Goal: Information Seeking & Learning: Learn about a topic

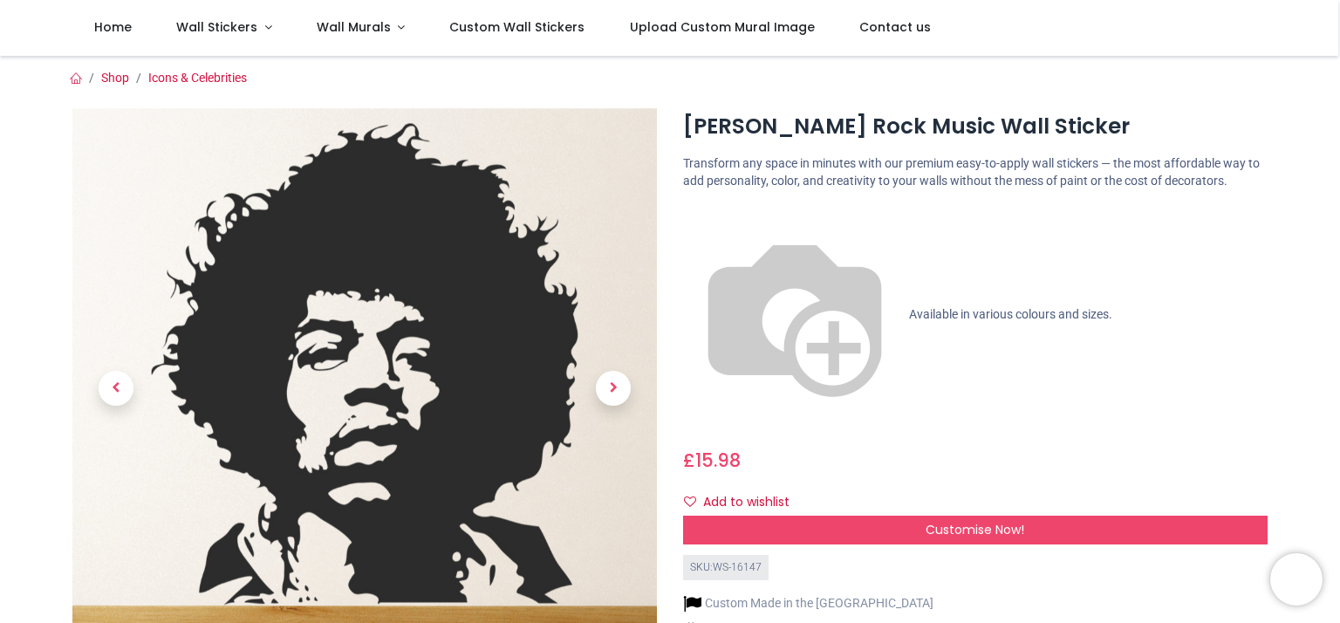
scroll to position [87, 0]
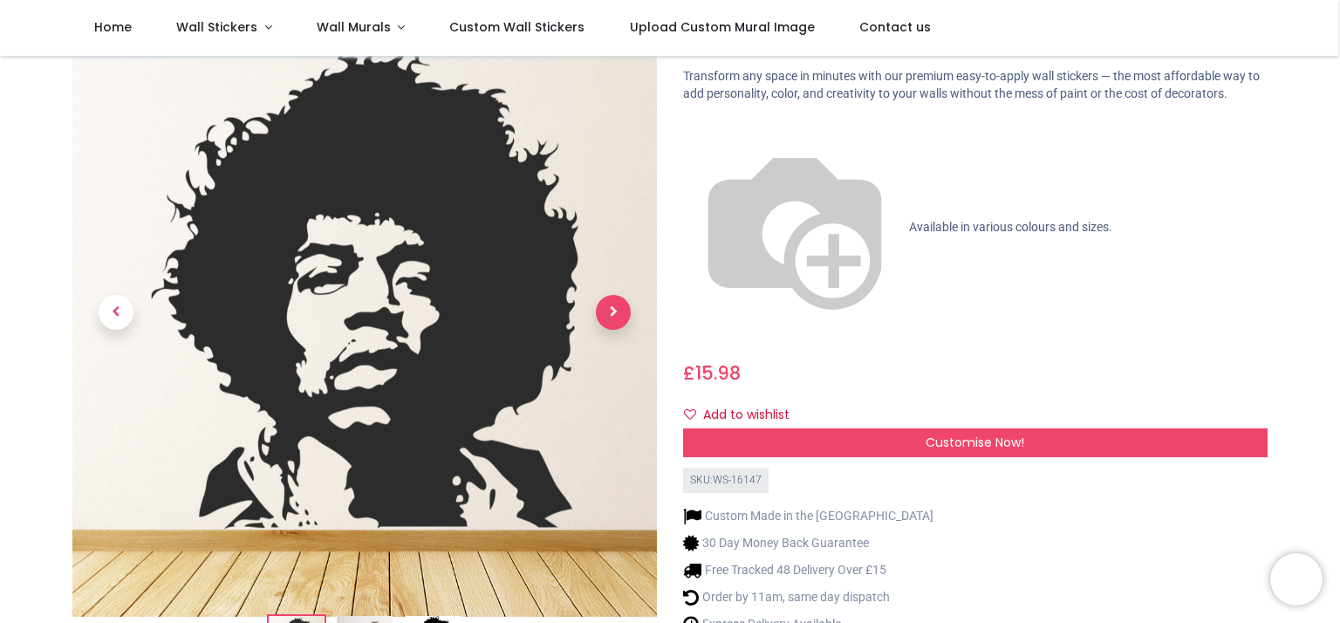
click at [621, 309] on span "Next" at bounding box center [613, 313] width 35 height 35
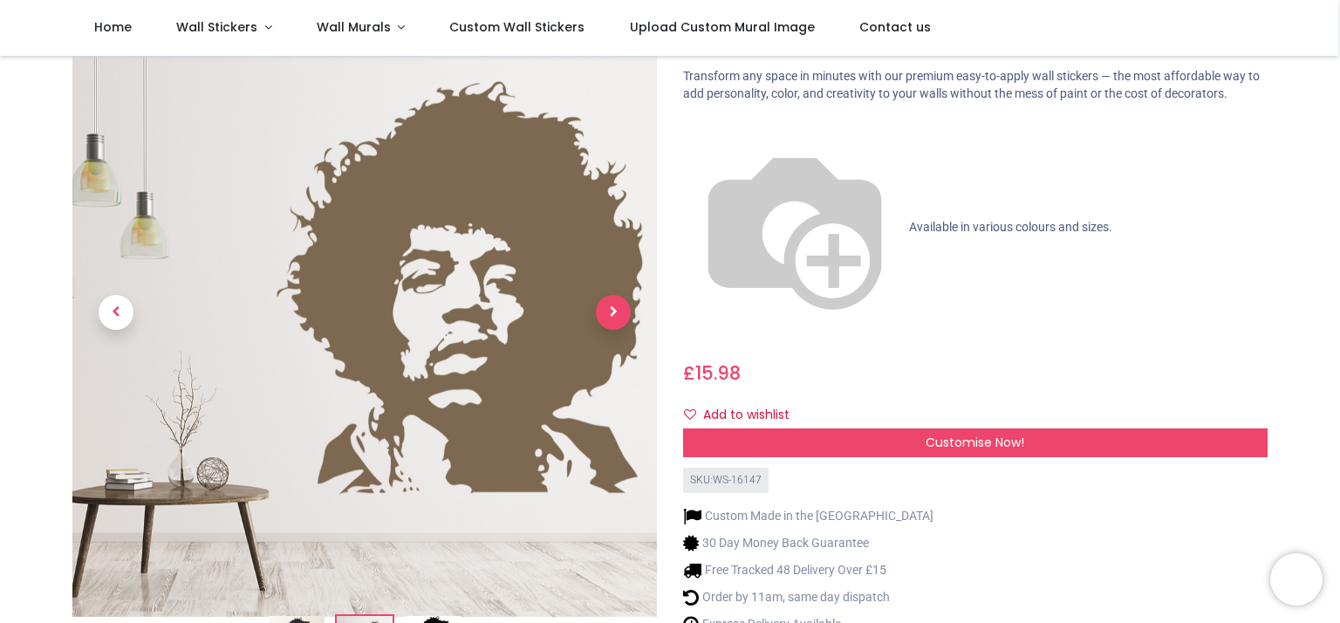
click at [613, 307] on span "Next" at bounding box center [613, 313] width 35 height 35
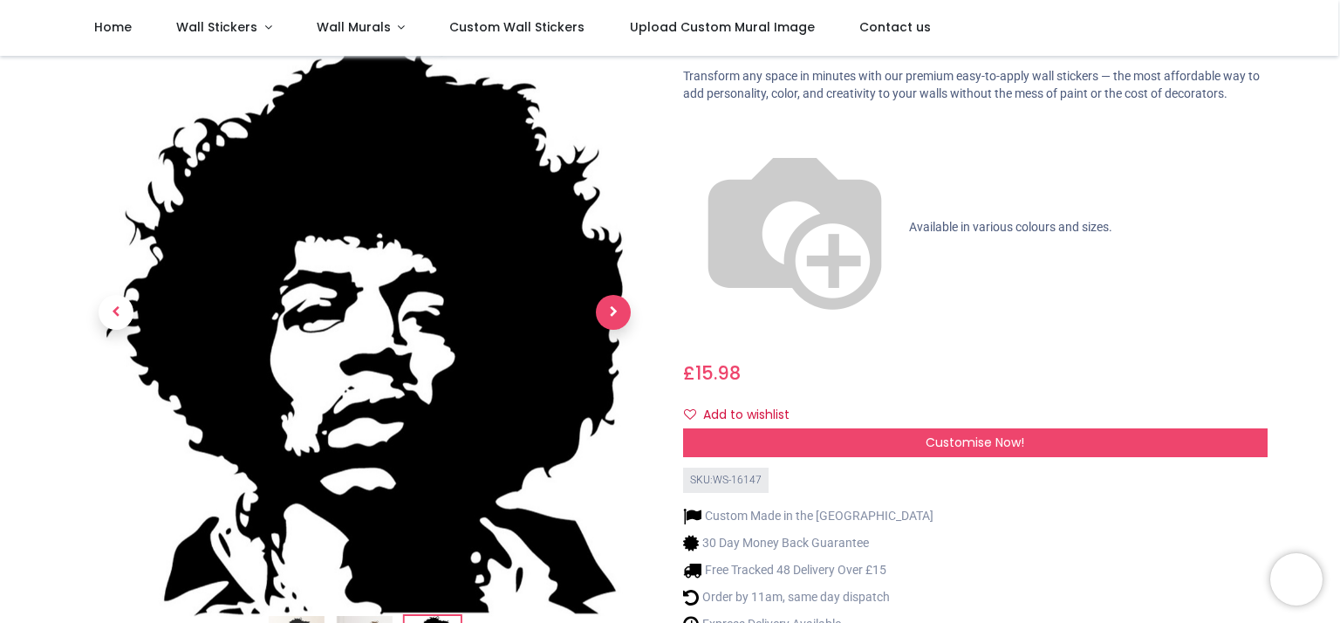
click at [613, 307] on span "Next" at bounding box center [613, 313] width 35 height 35
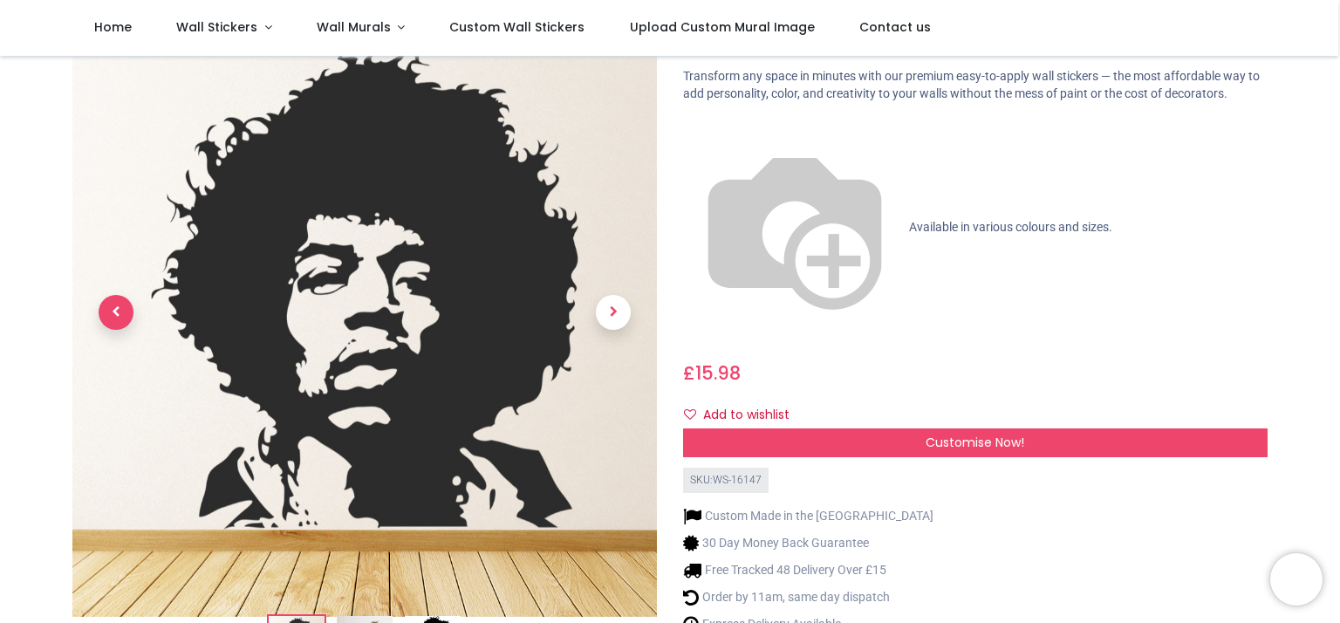
click at [119, 303] on span "Previous" at bounding box center [116, 313] width 35 height 35
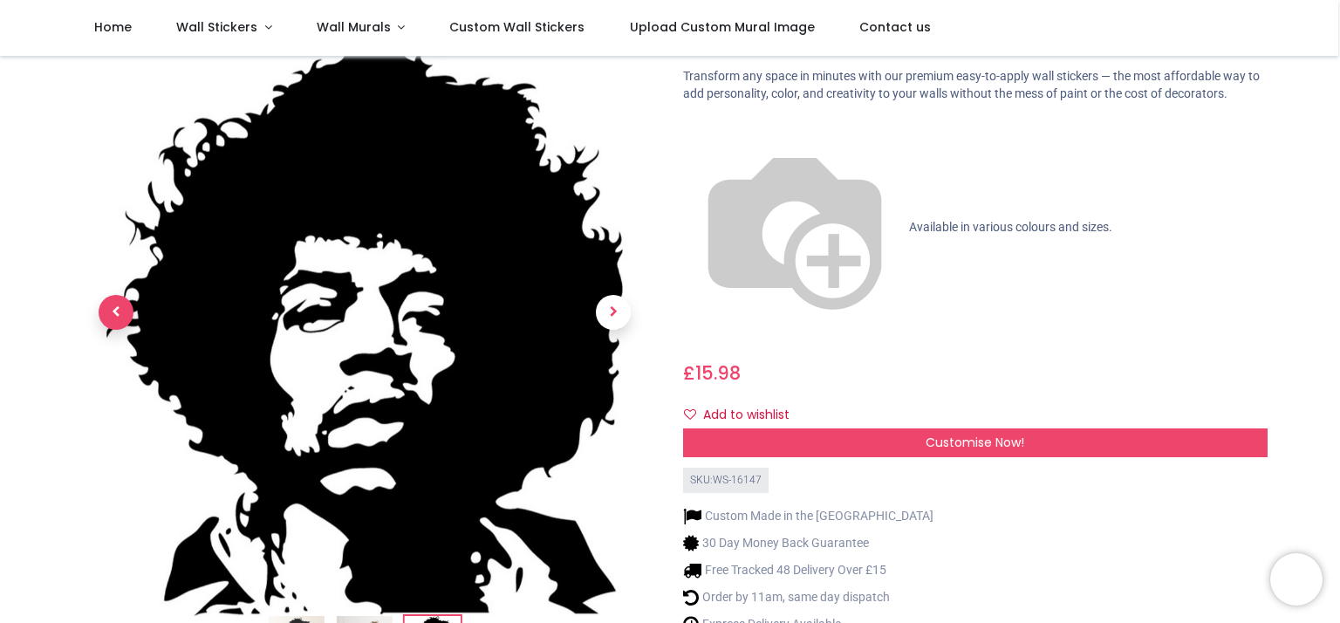
click at [119, 303] on span "Previous" at bounding box center [116, 313] width 35 height 35
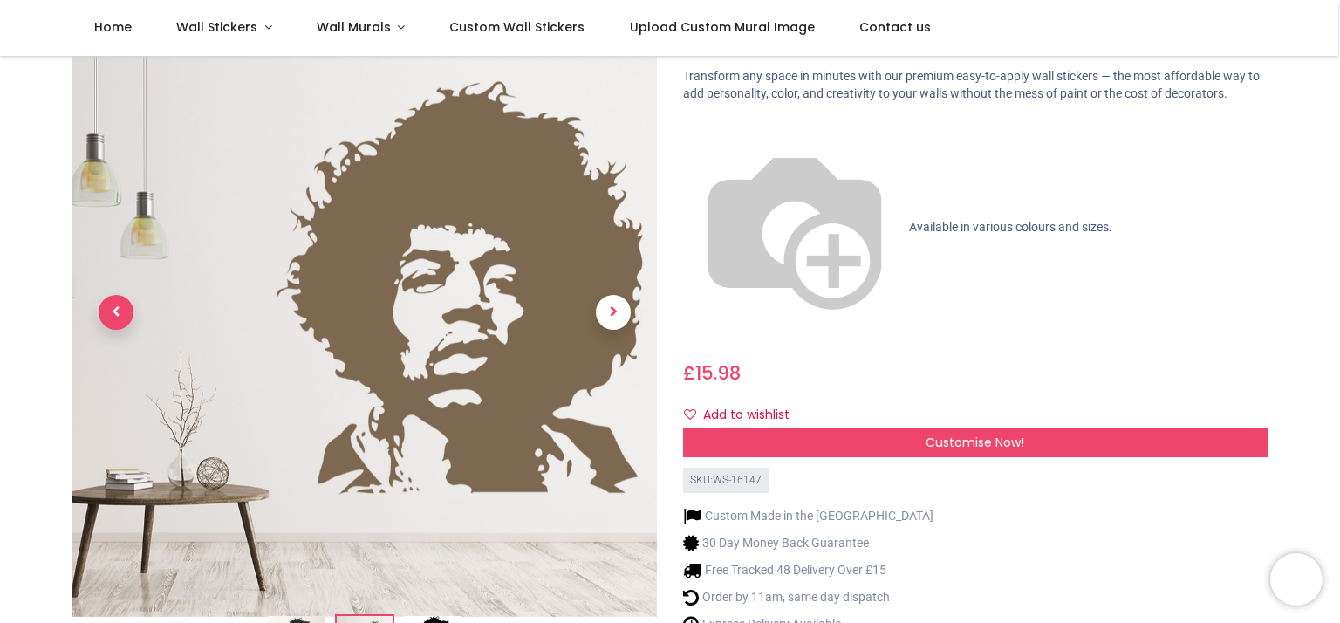
click at [118, 303] on span "Previous" at bounding box center [116, 313] width 35 height 35
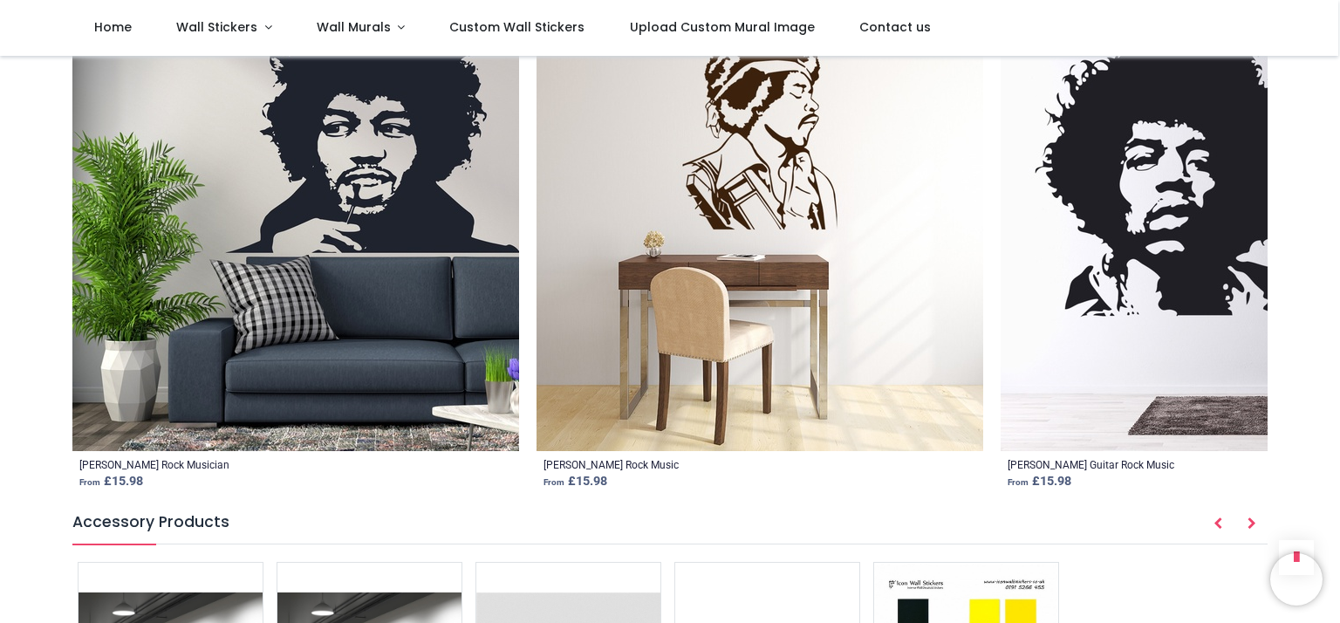
scroll to position [2182, 0]
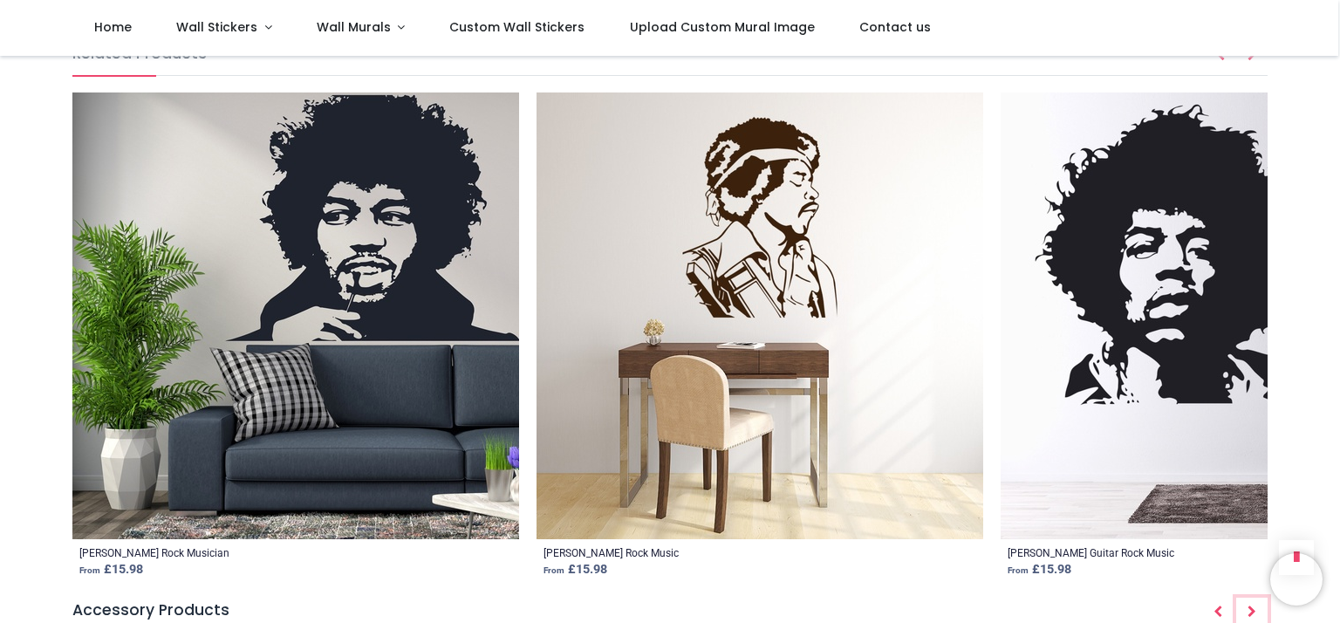
click at [1251, 606] on icon "Next" at bounding box center [1252, 612] width 9 height 12
click at [1250, 606] on icon "Next" at bounding box center [1252, 612] width 9 height 12
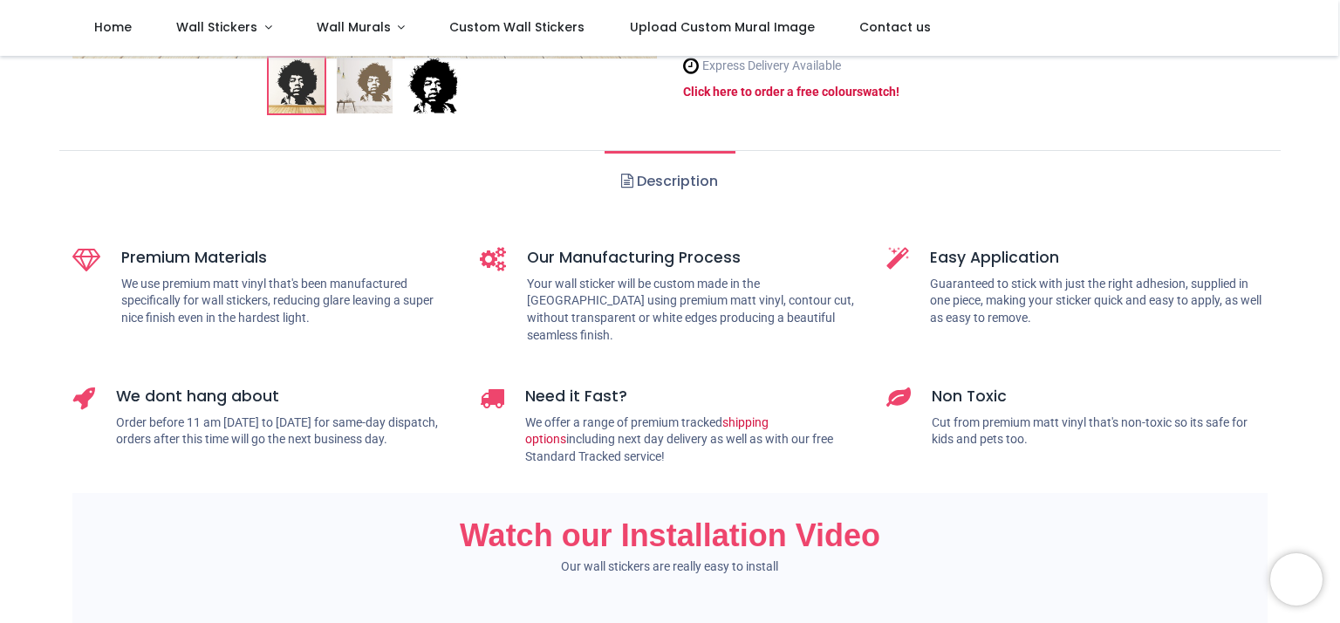
scroll to position [349, 0]
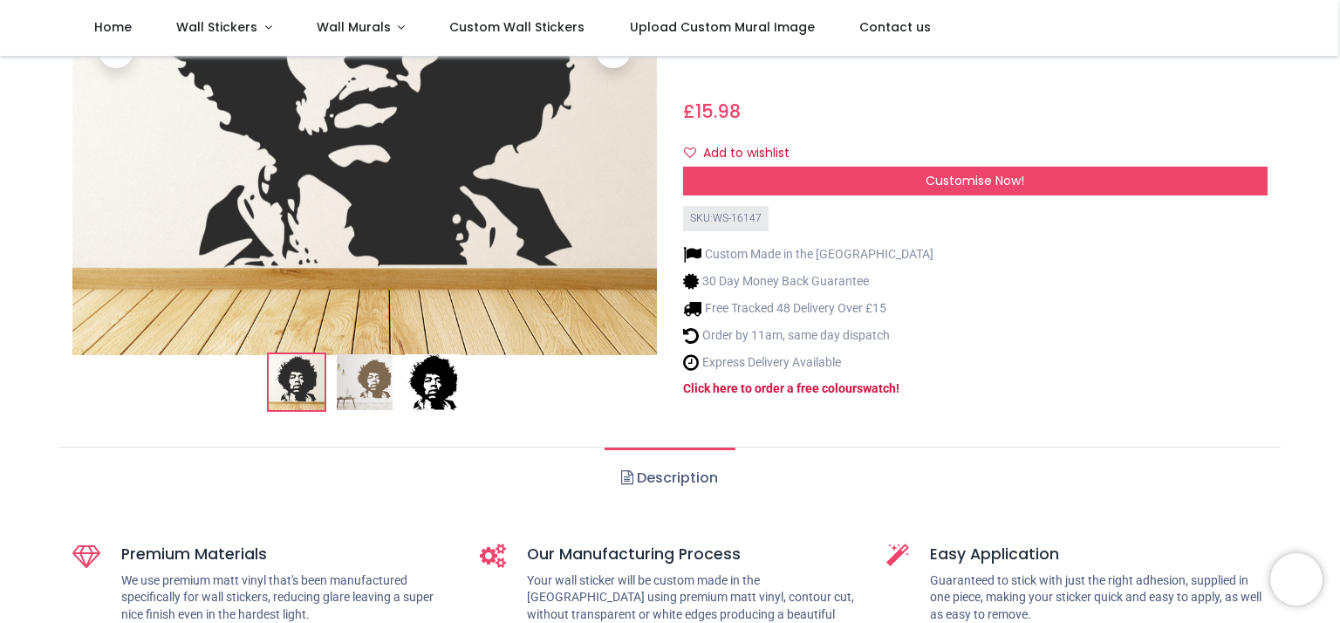
drag, startPoint x: 887, startPoint y: 366, endPoint x: 876, endPoint y: 358, distance: 13.1
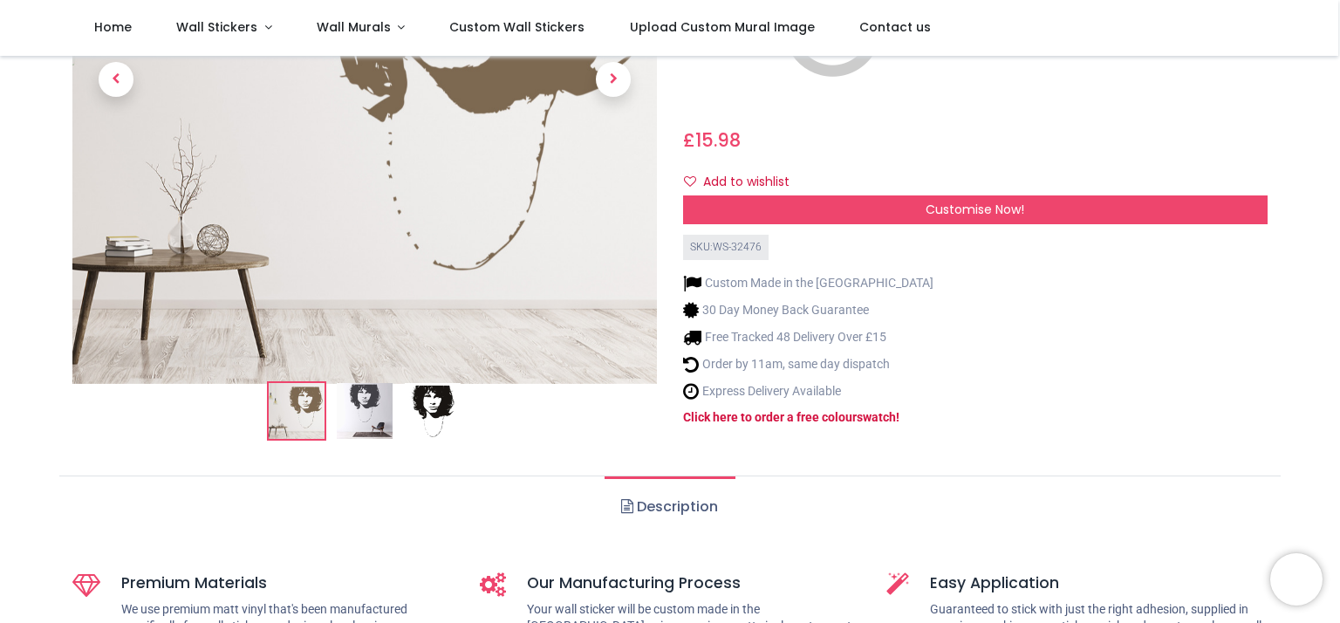
scroll to position [349, 0]
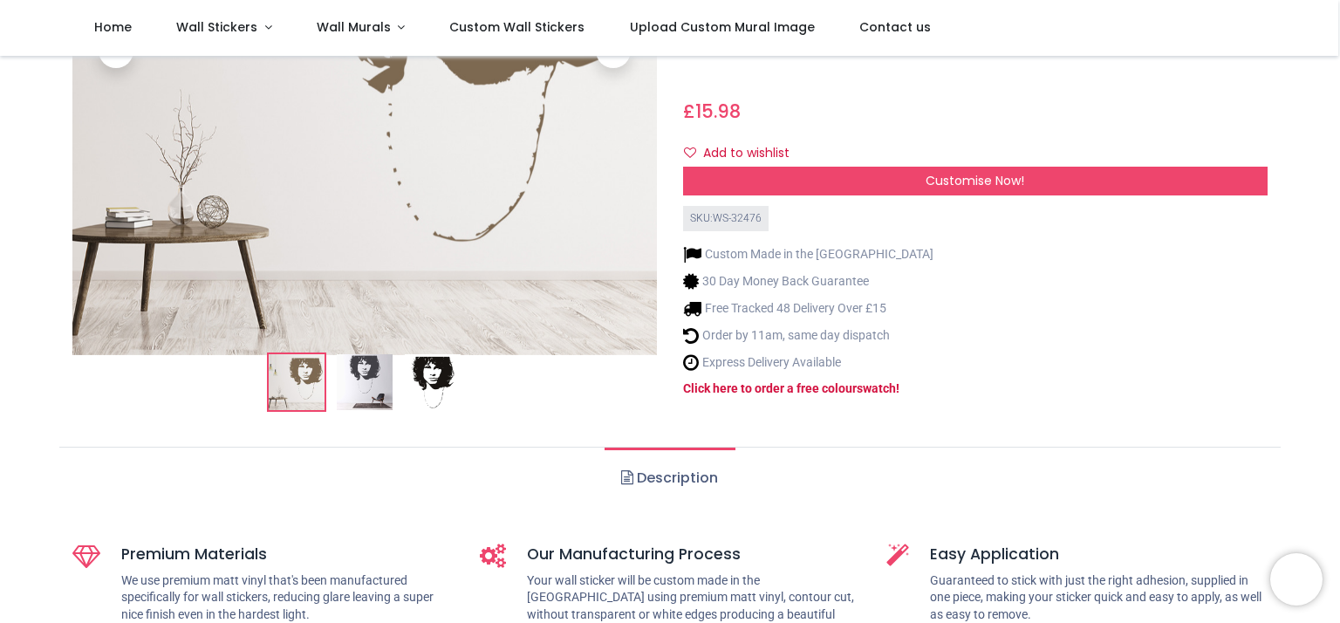
click at [374, 366] on img at bounding box center [365, 382] width 56 height 56
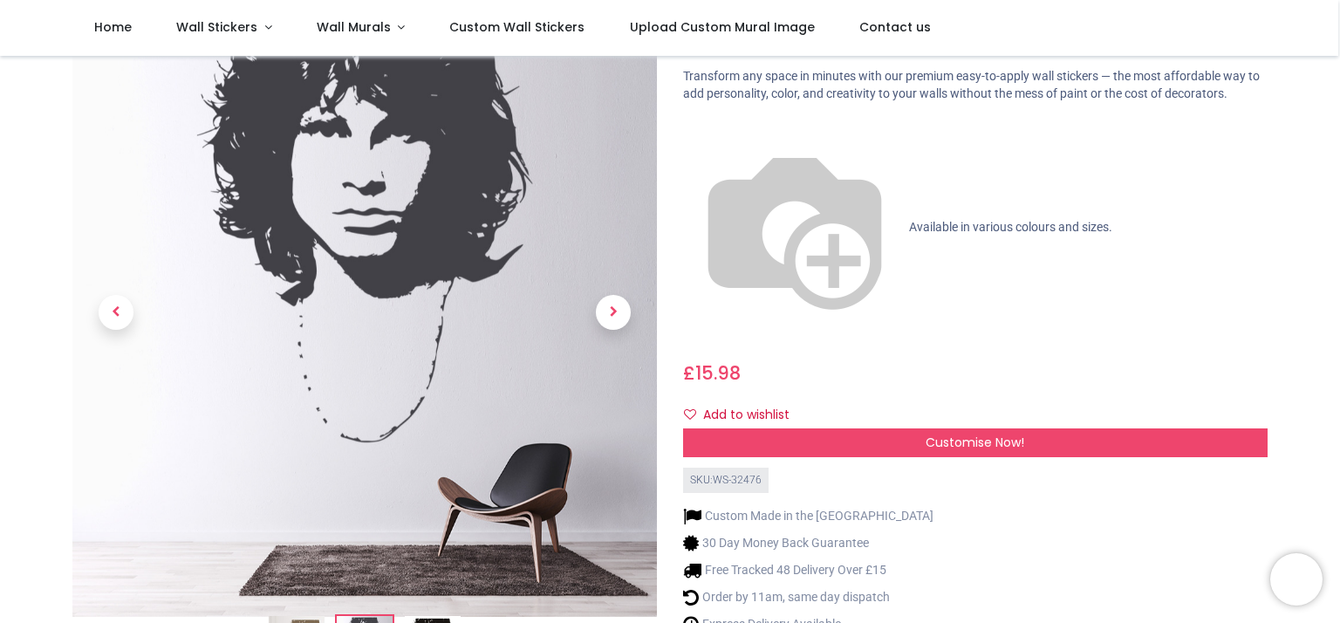
scroll to position [0, 0]
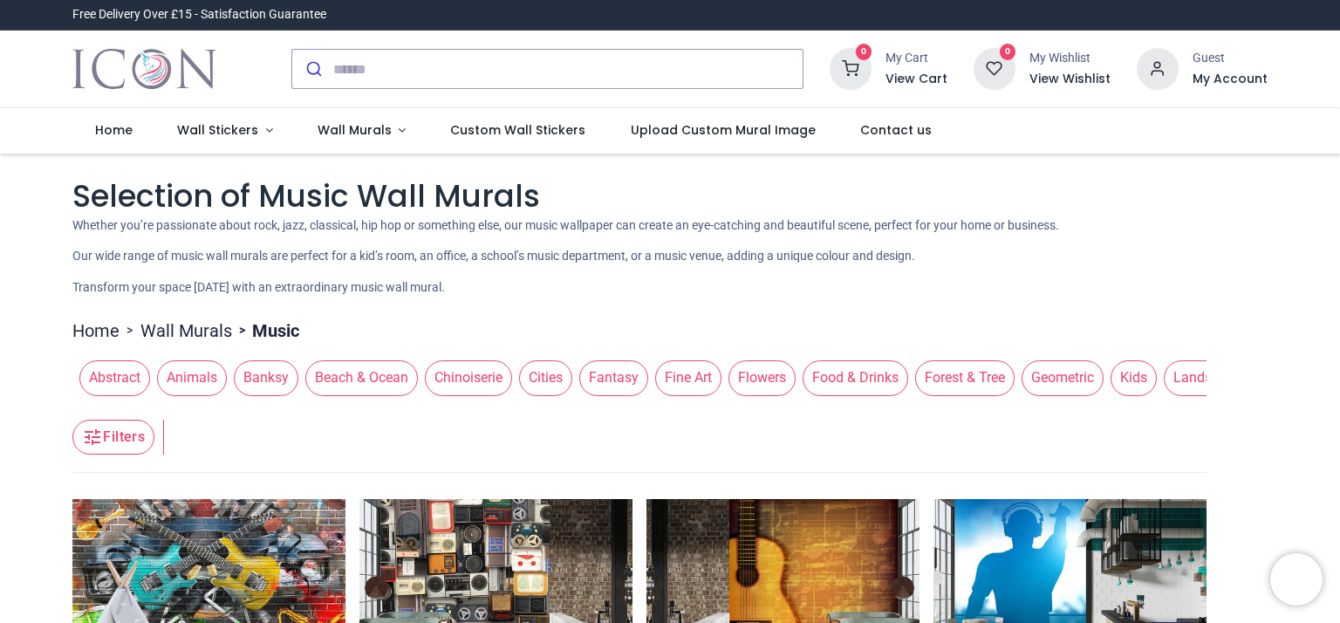
drag, startPoint x: 555, startPoint y: 283, endPoint x: 553, endPoint y: 272, distance: 10.6
drag, startPoint x: 837, startPoint y: 387, endPoint x: 819, endPoint y: 381, distance: 19.1
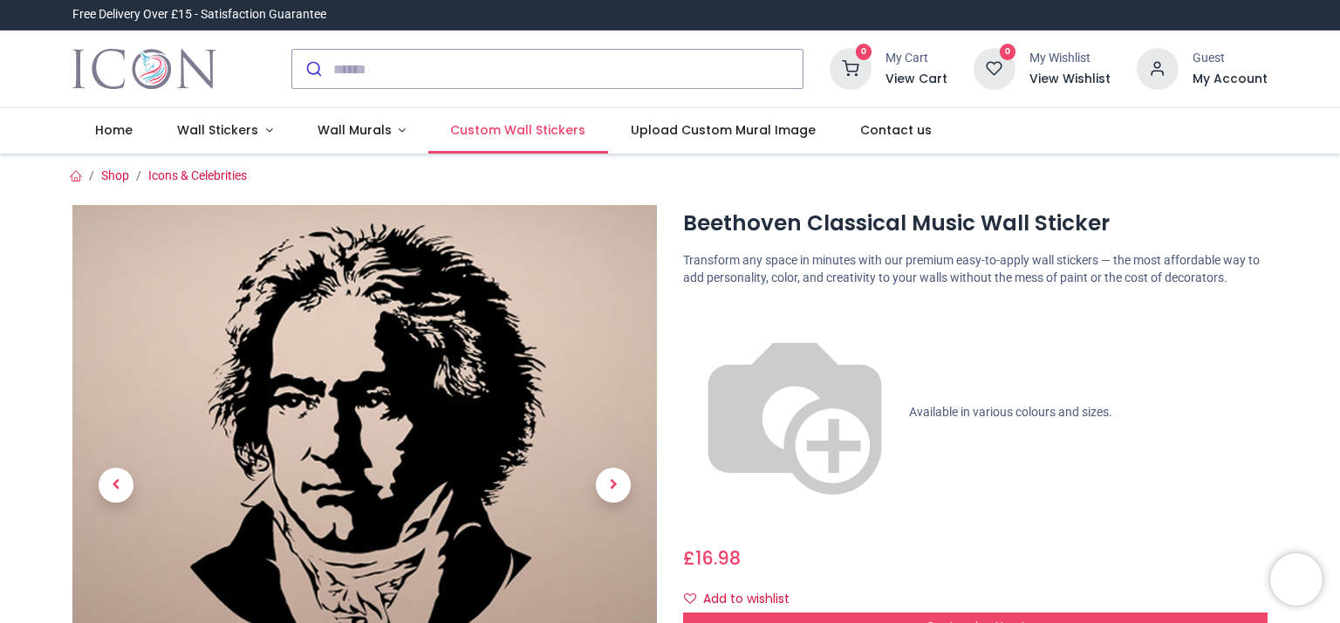
click at [487, 134] on span "Custom Wall Stickers" at bounding box center [517, 129] width 135 height 17
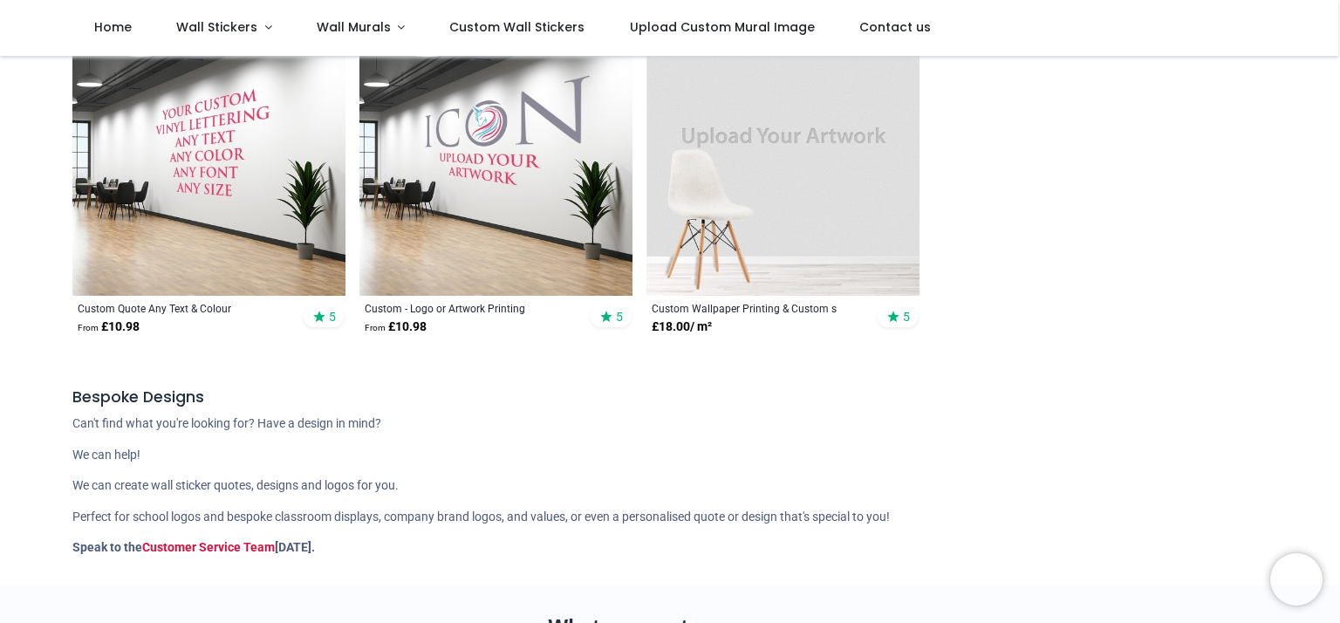
scroll to position [87, 0]
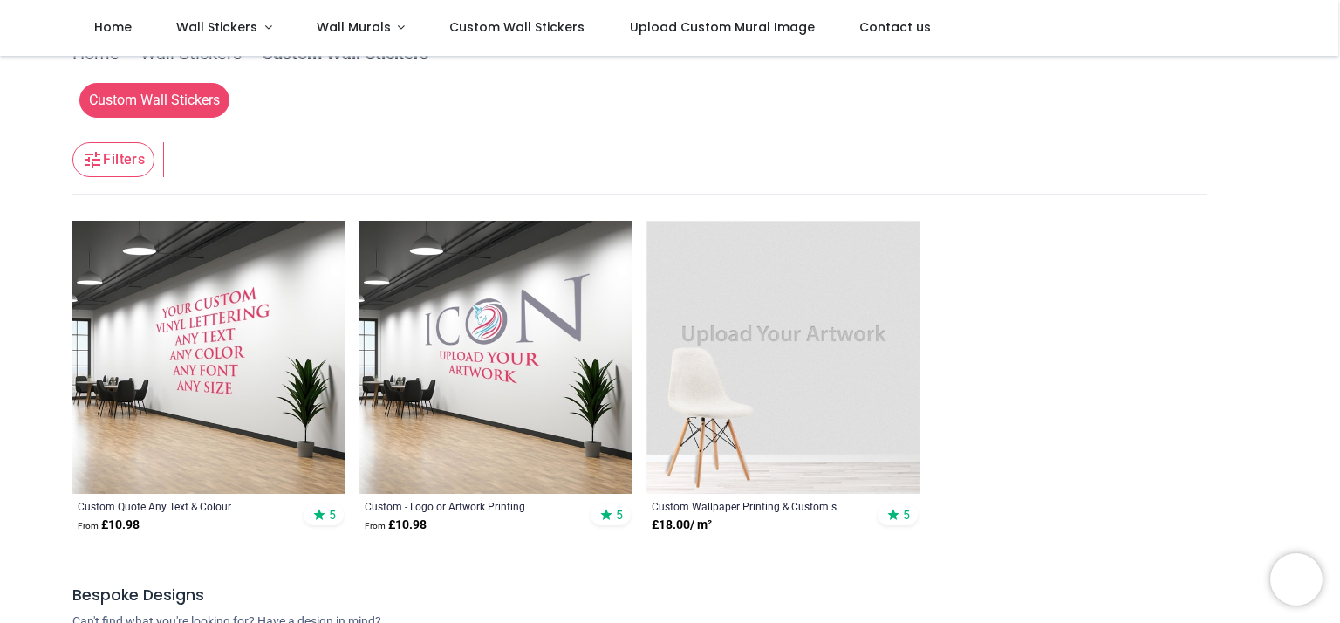
scroll to position [262, 0]
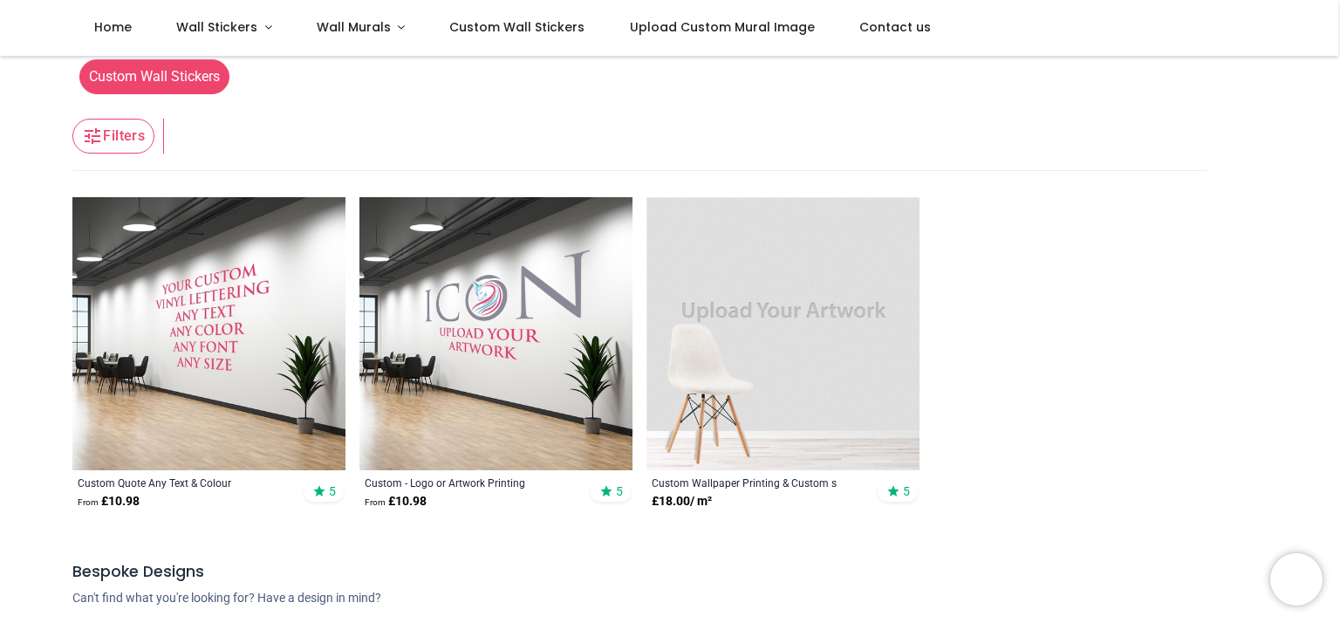
drag, startPoint x: 598, startPoint y: 250, endPoint x: 586, endPoint y: 248, distance: 11.6
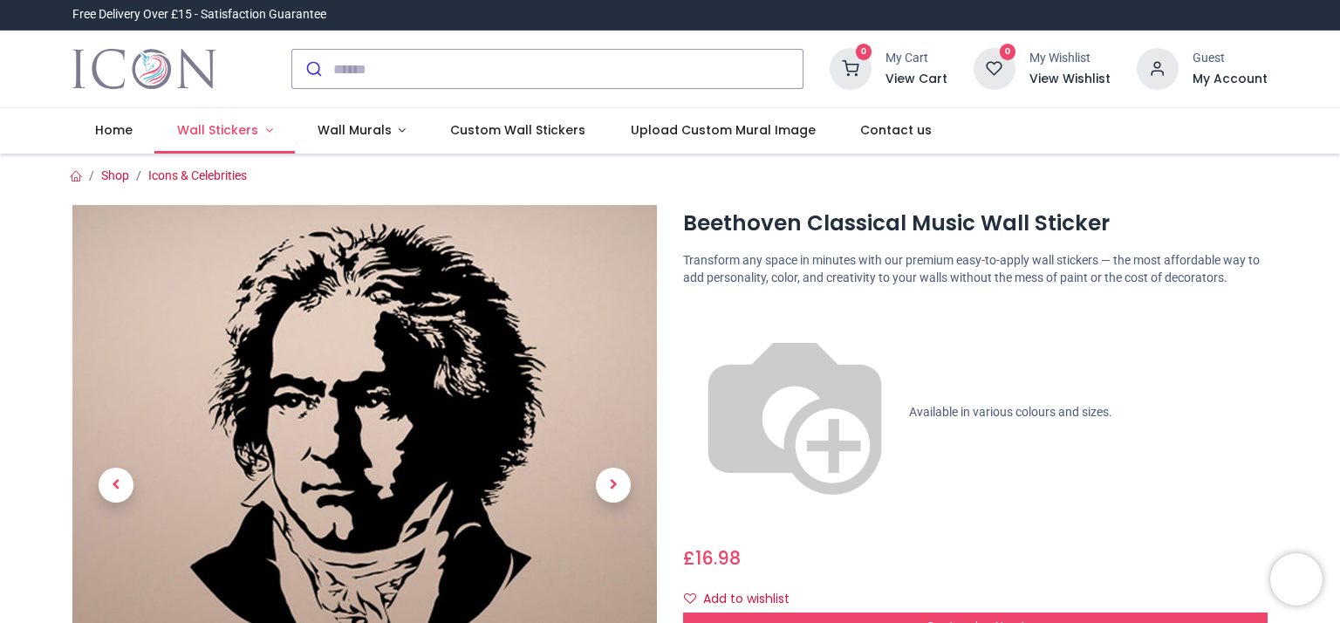
click at [239, 132] on span "Wall Stickers" at bounding box center [217, 129] width 81 height 17
click at [209, 127] on span "Wall Stickers" at bounding box center [217, 129] width 81 height 17
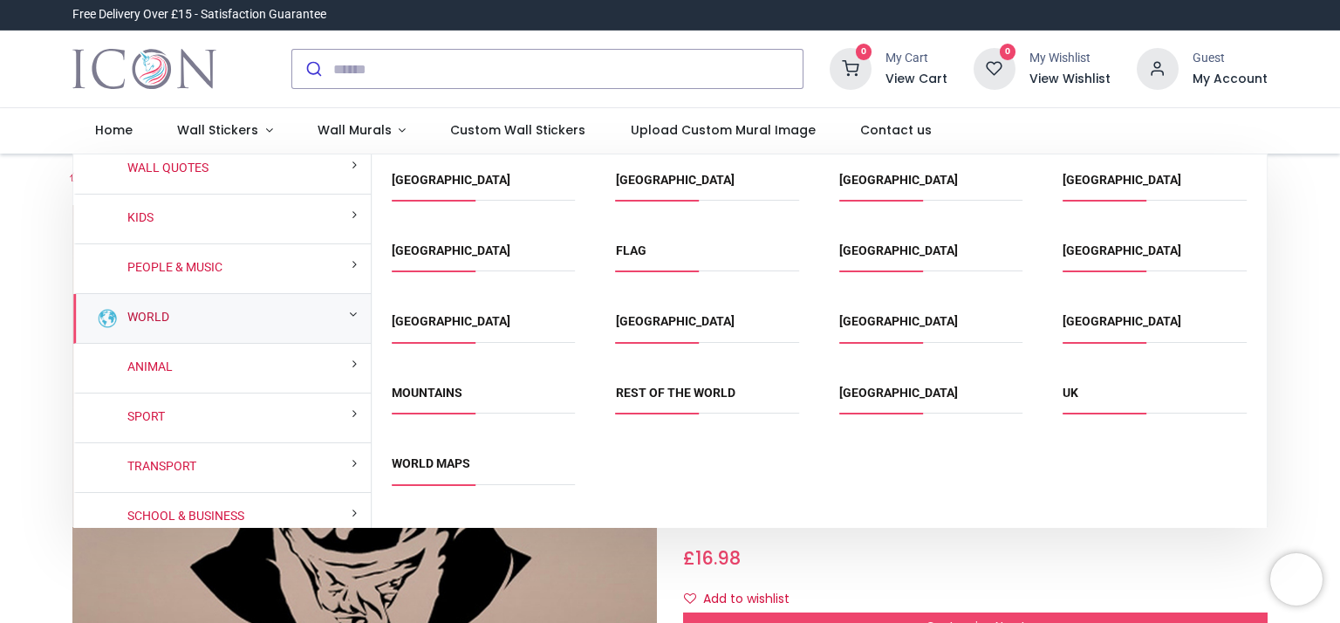
scroll to position [35, 0]
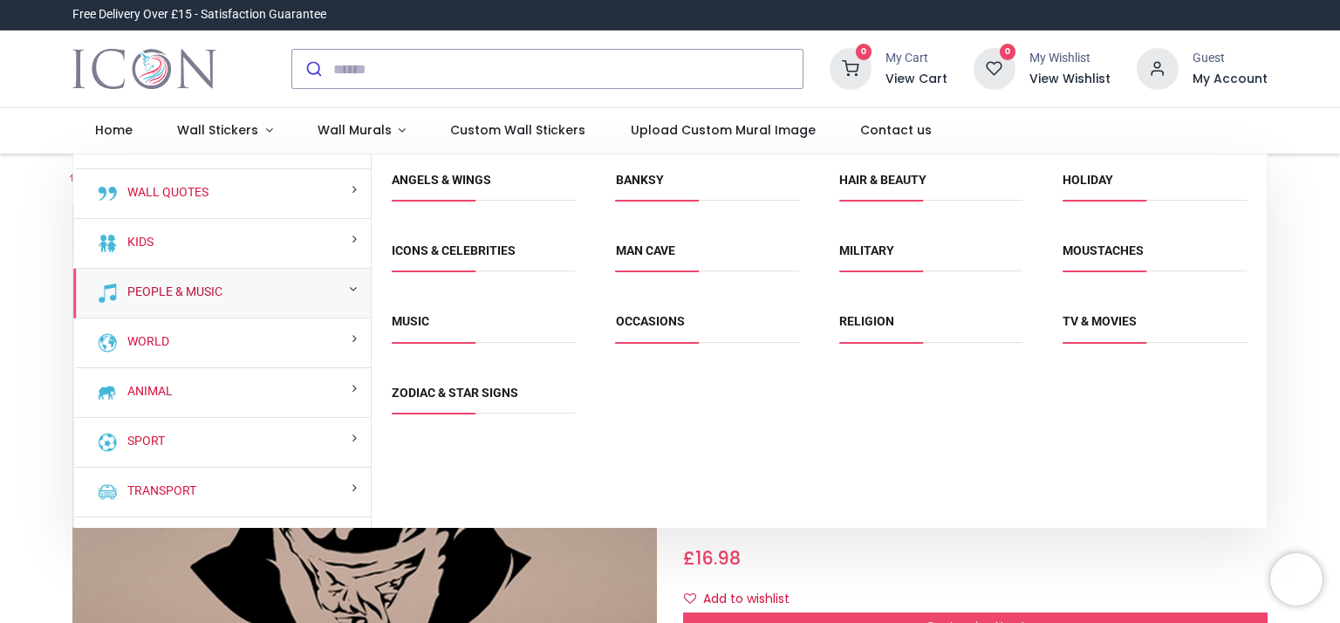
click at [174, 291] on link "People & Music" at bounding box center [171, 292] width 102 height 17
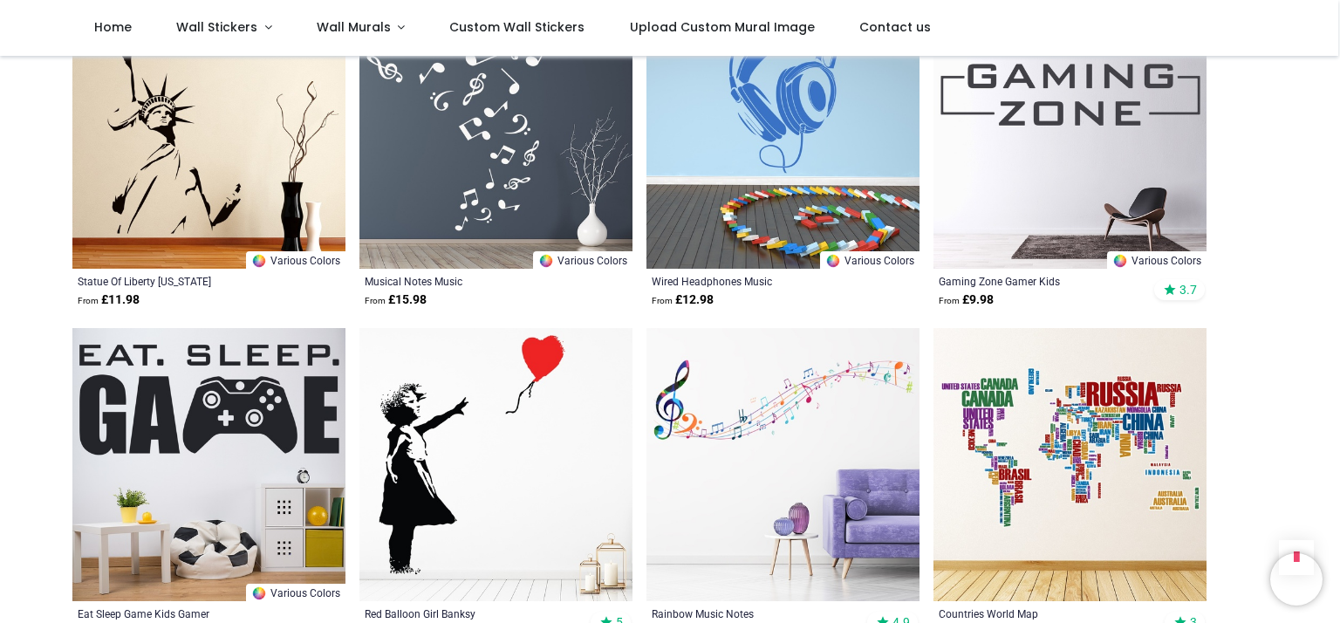
scroll to position [2007, 0]
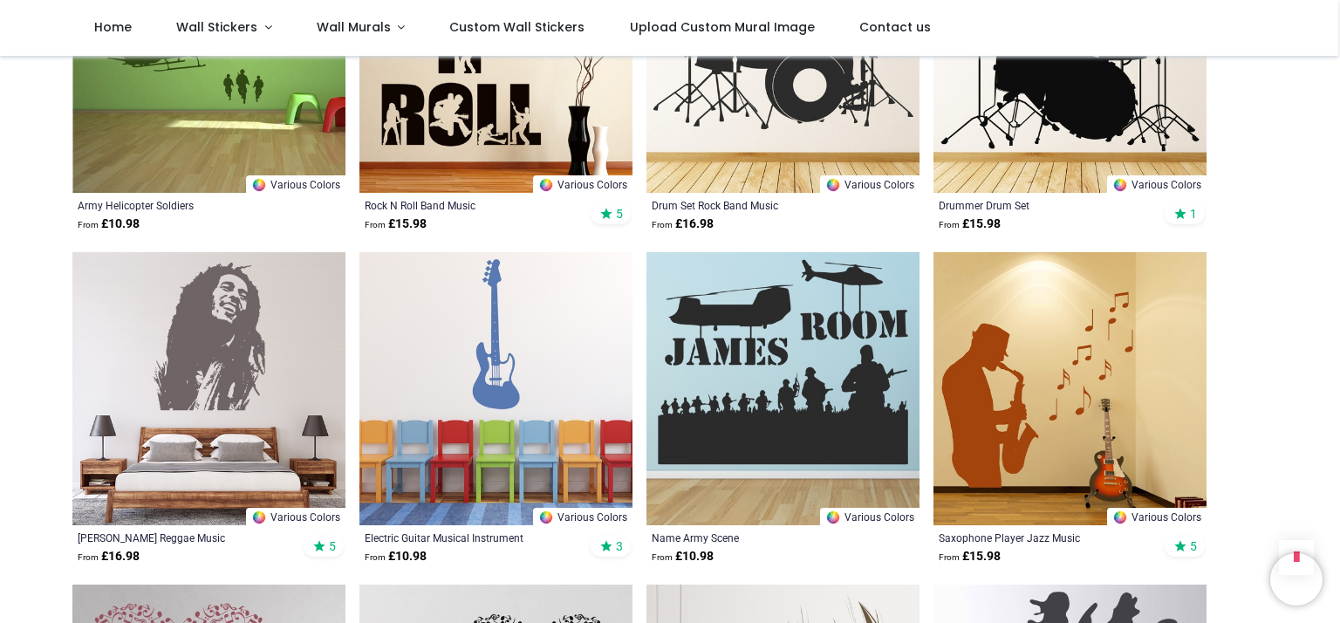
scroll to position [3578, 0]
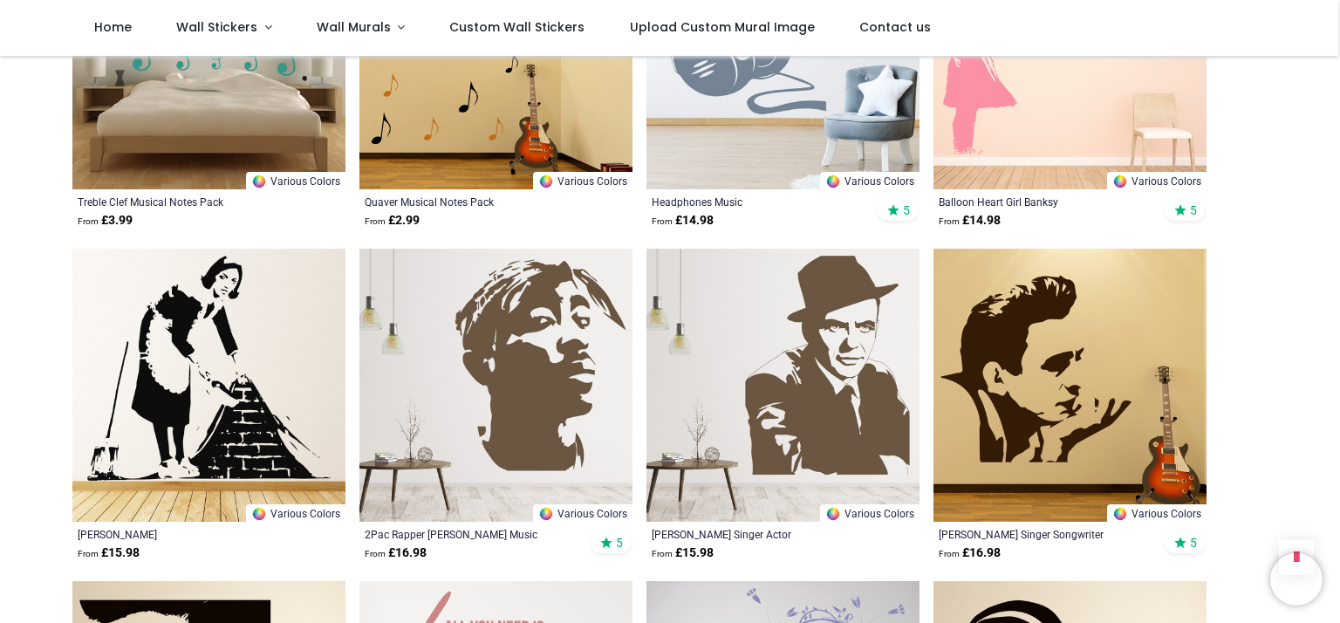
scroll to position [6283, 0]
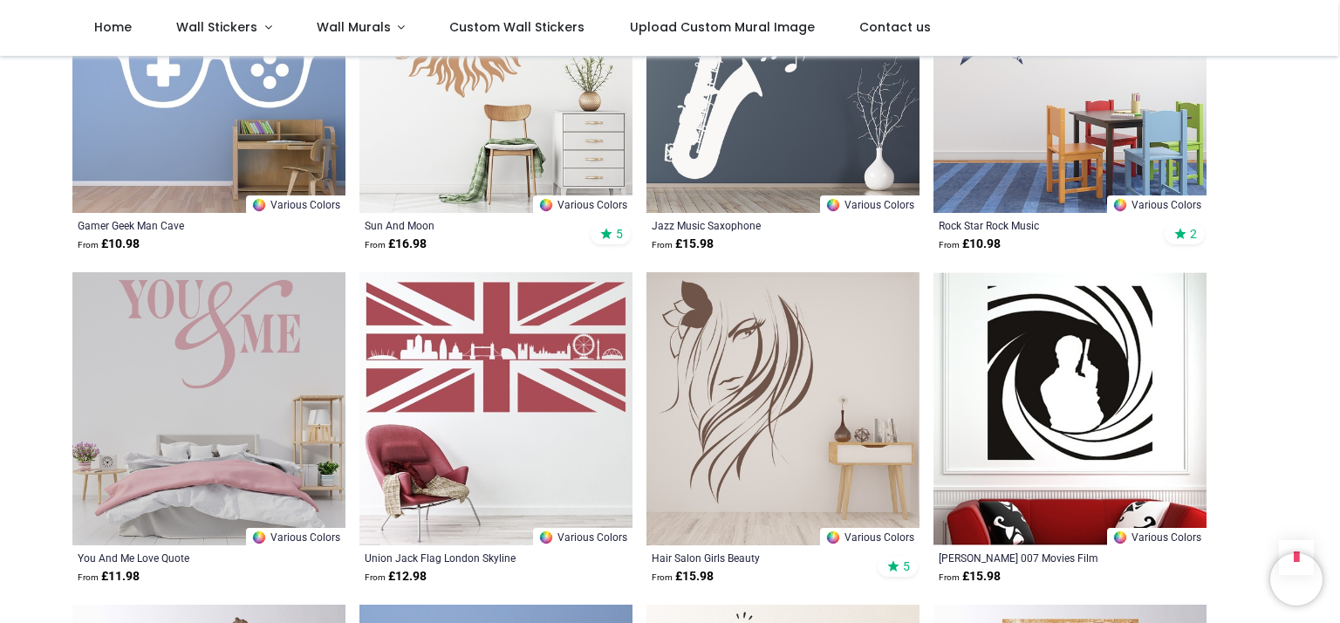
scroll to position [8640, 0]
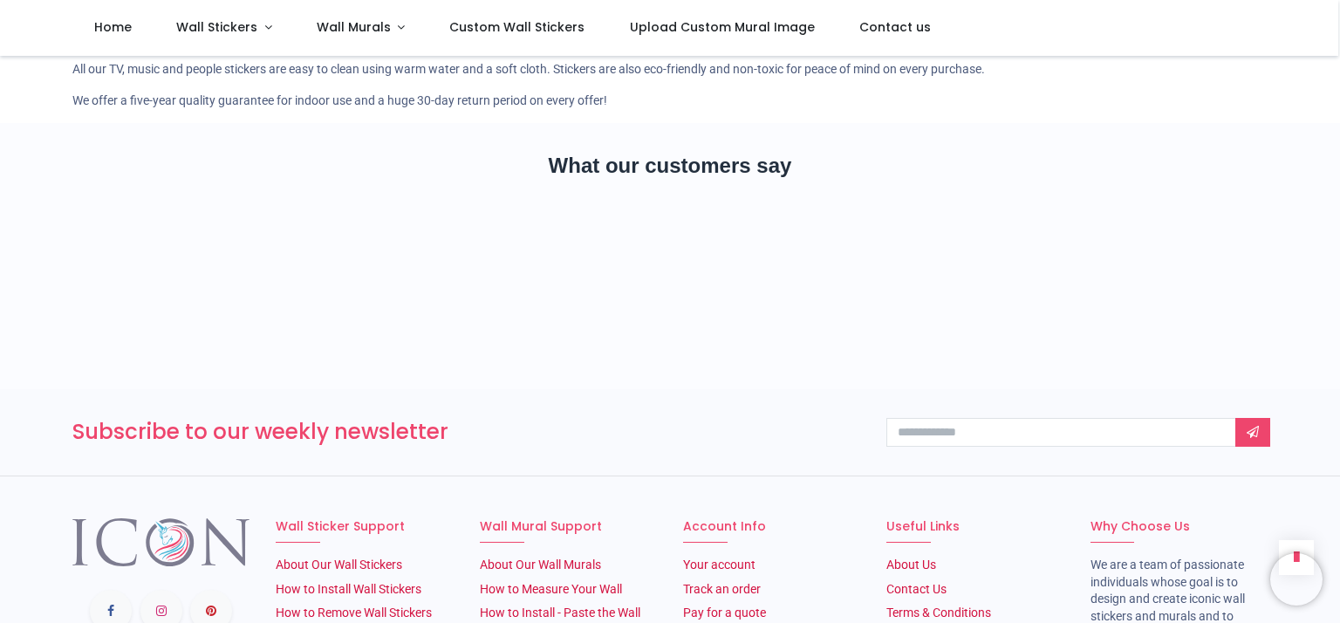
scroll to position [11885, 0]
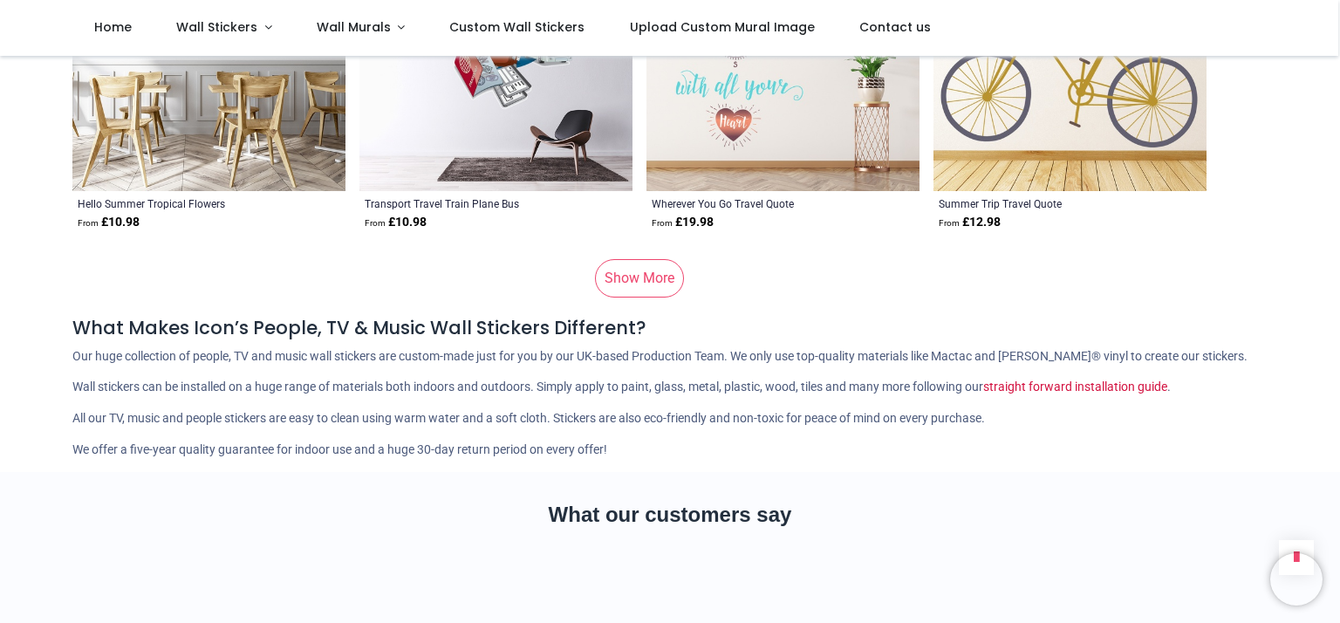
click at [645, 264] on link "Show More" at bounding box center [639, 278] width 89 height 38
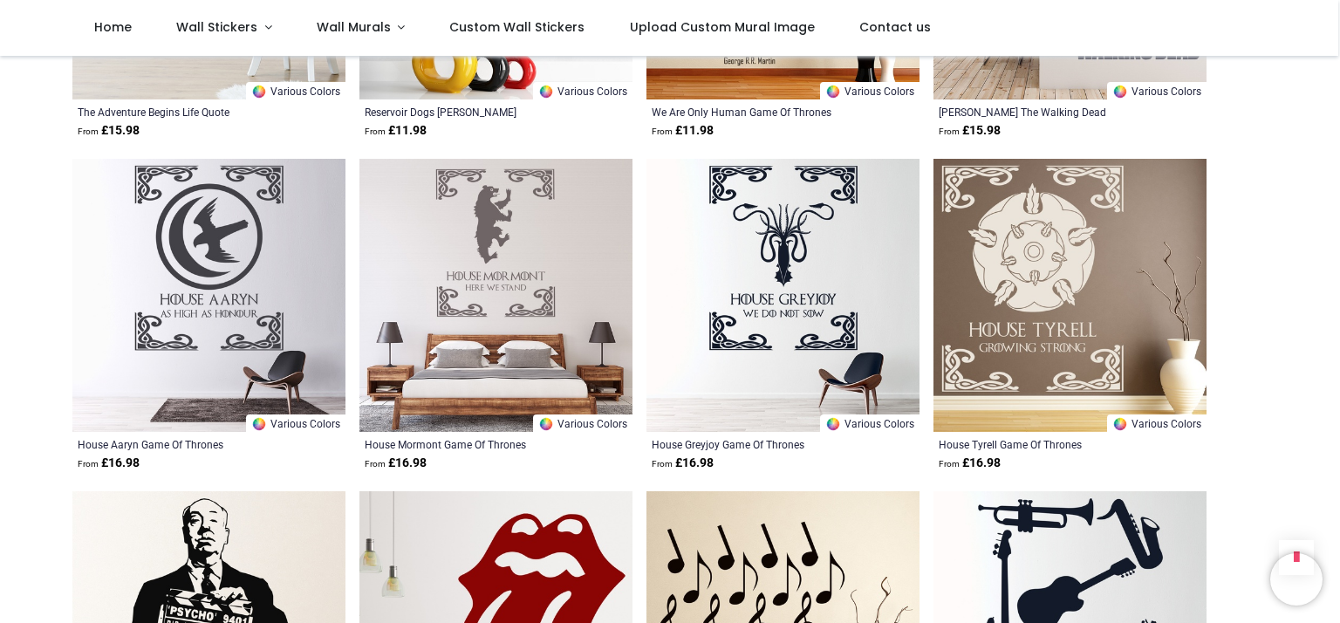
scroll to position [15551, 0]
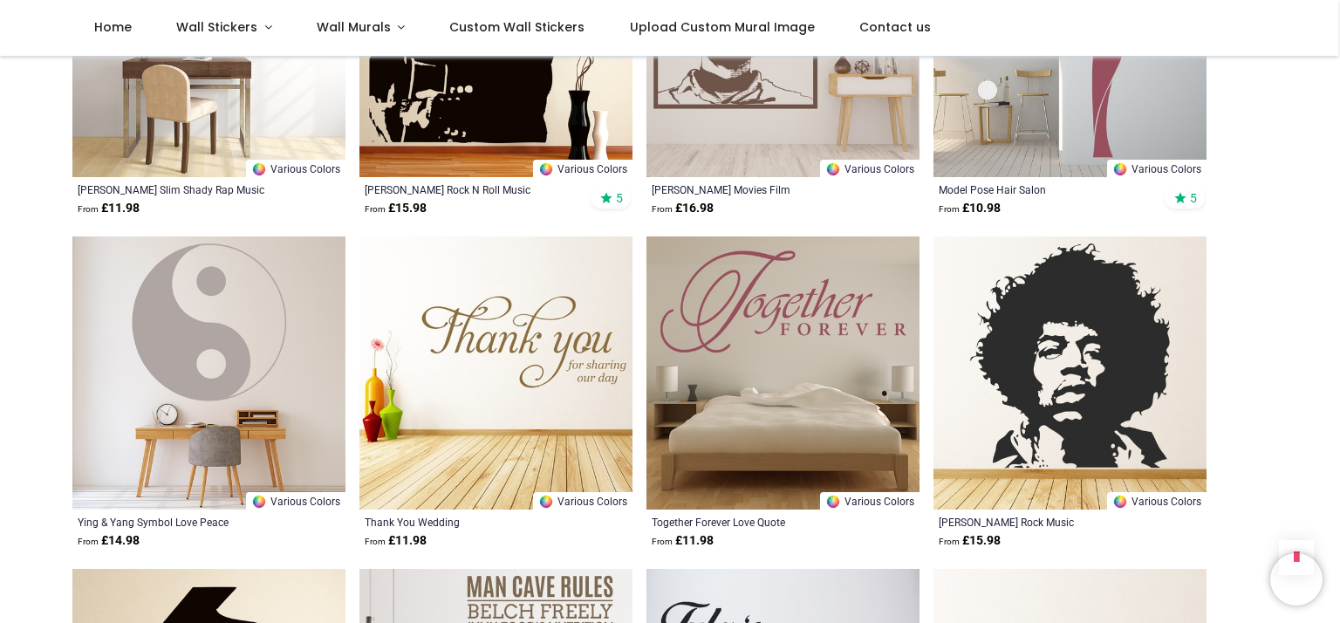
scroll to position [18256, 0]
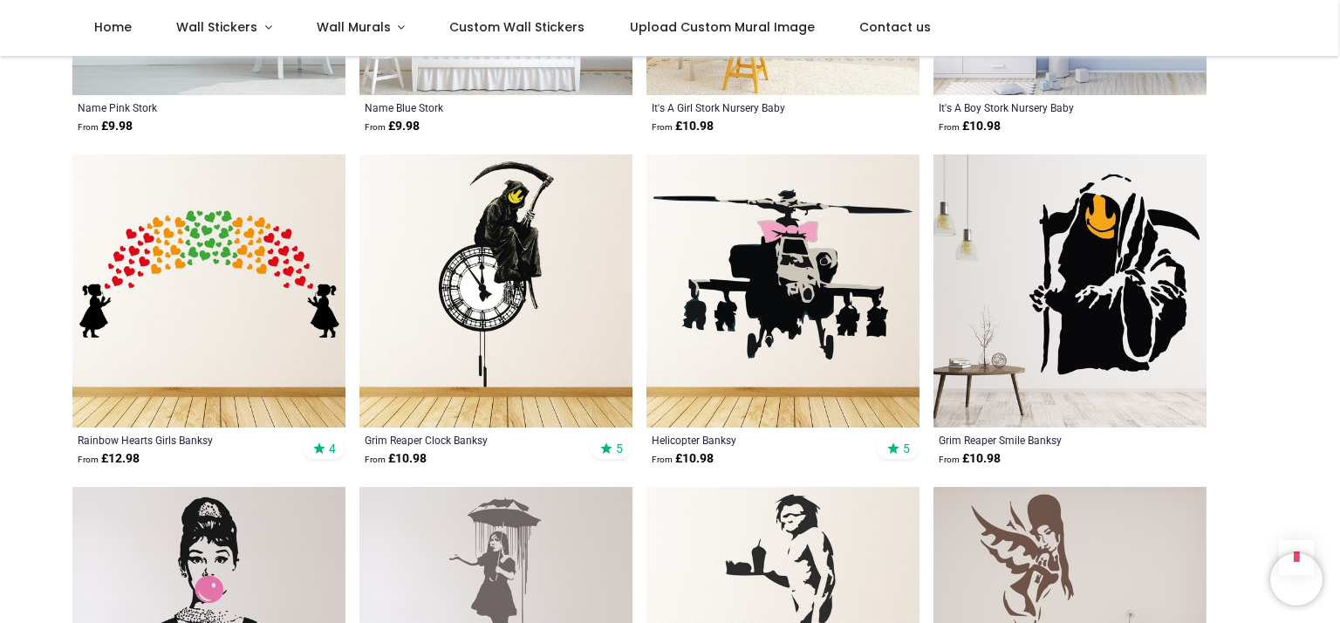
scroll to position [20525, 0]
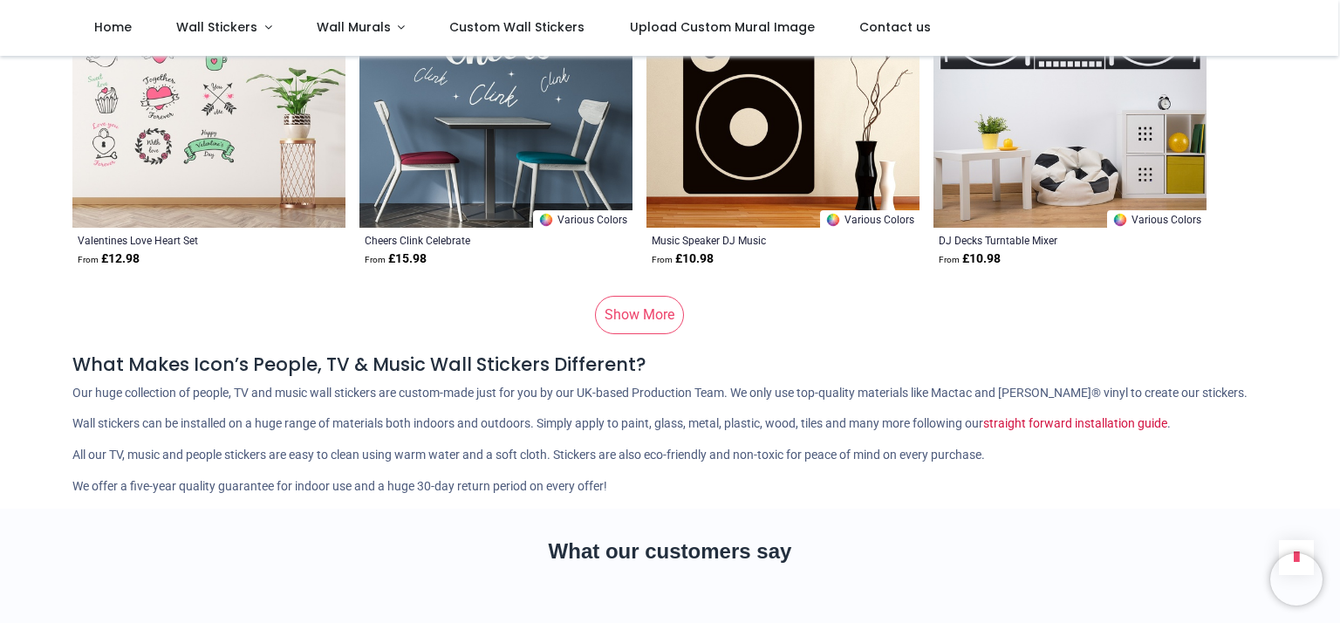
scroll to position [23492, 0]
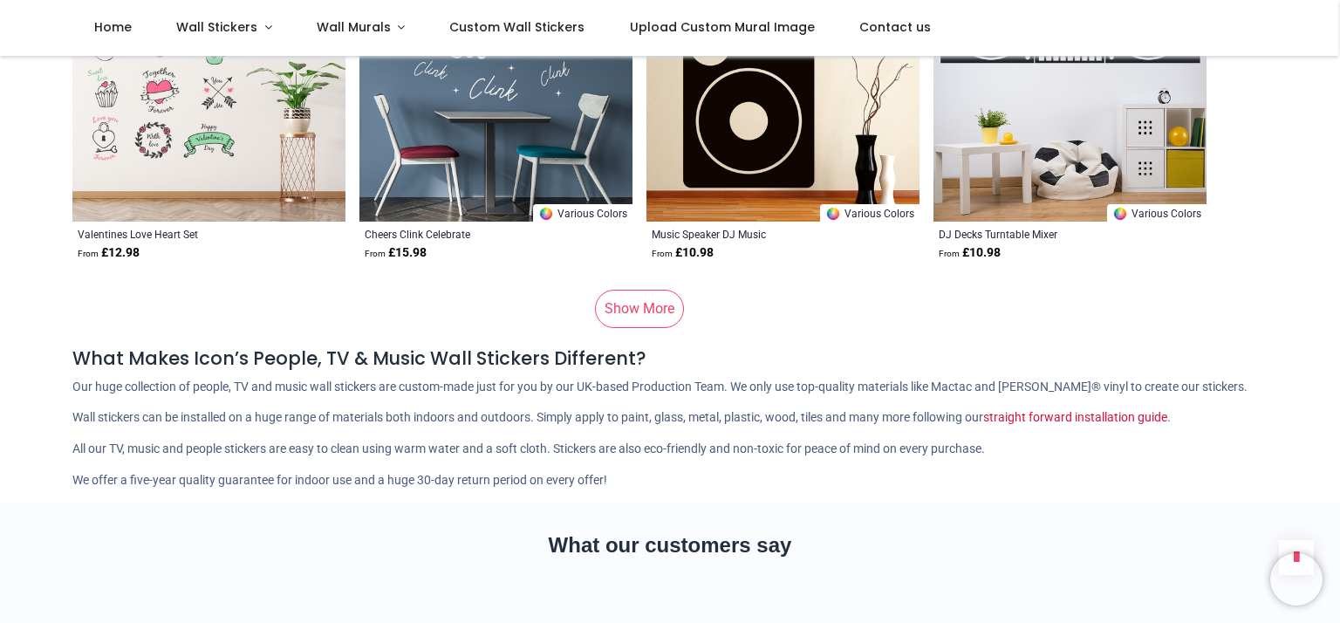
click at [632, 290] on link "Show More" at bounding box center [639, 309] width 89 height 38
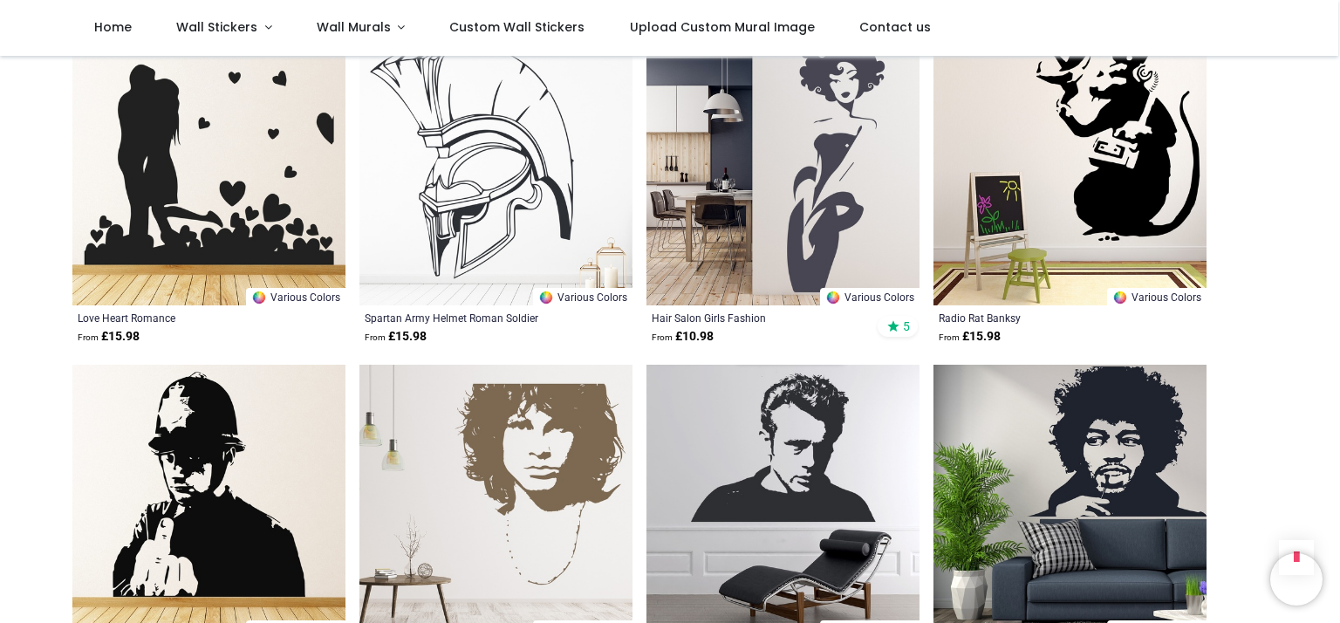
scroll to position [25150, 0]
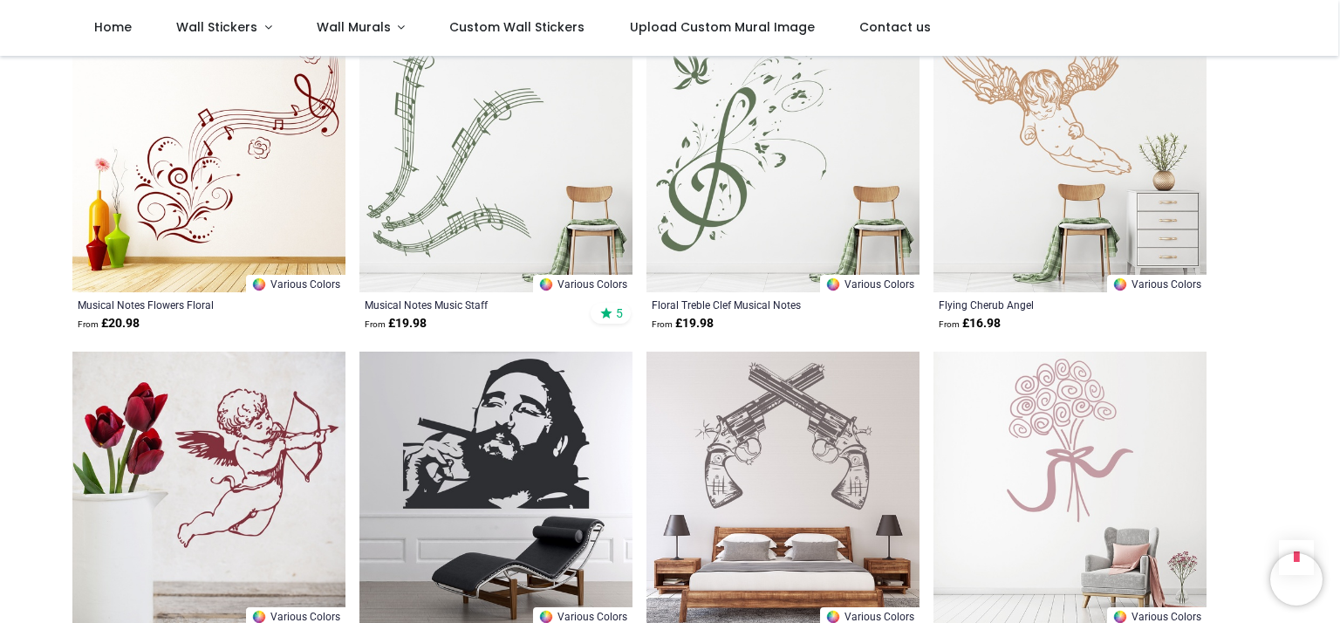
scroll to position [27419, 0]
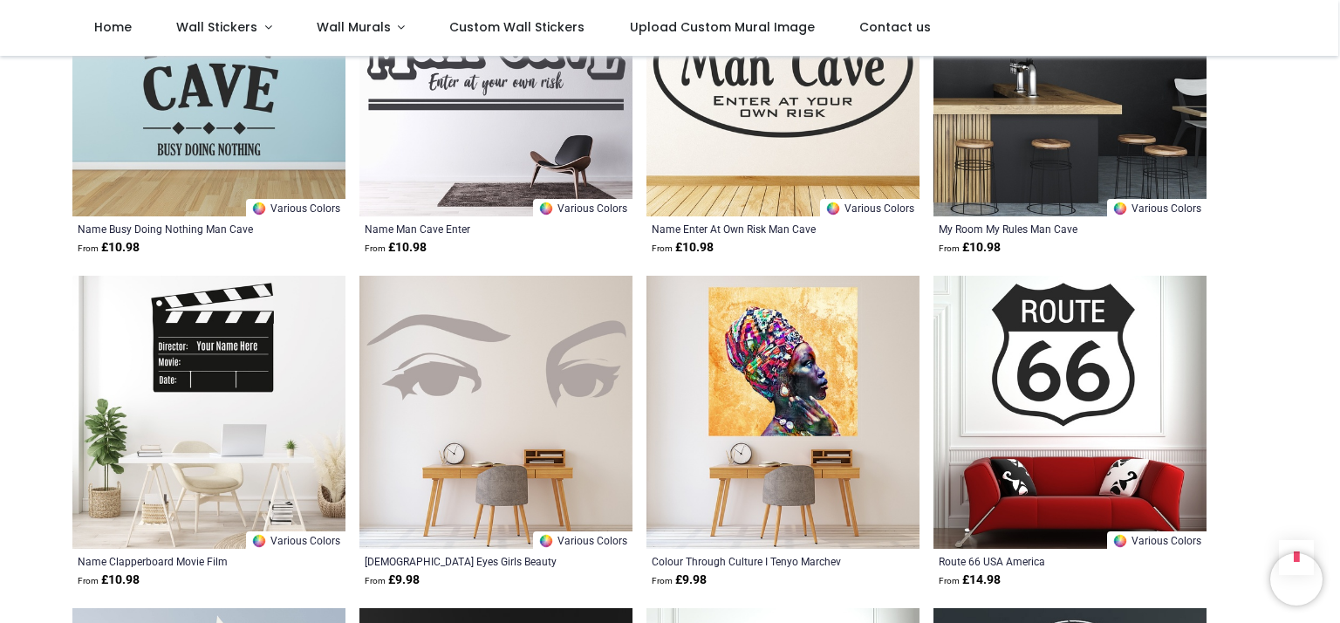
scroll to position [28641, 0]
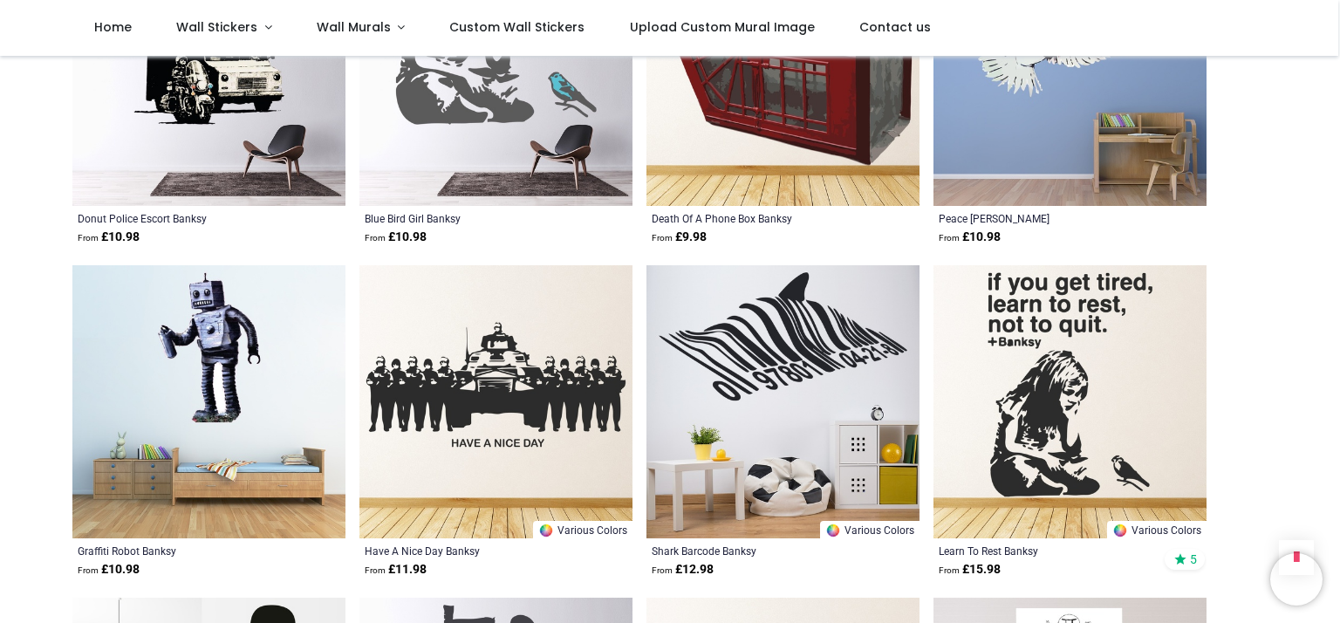
scroll to position [31084, 0]
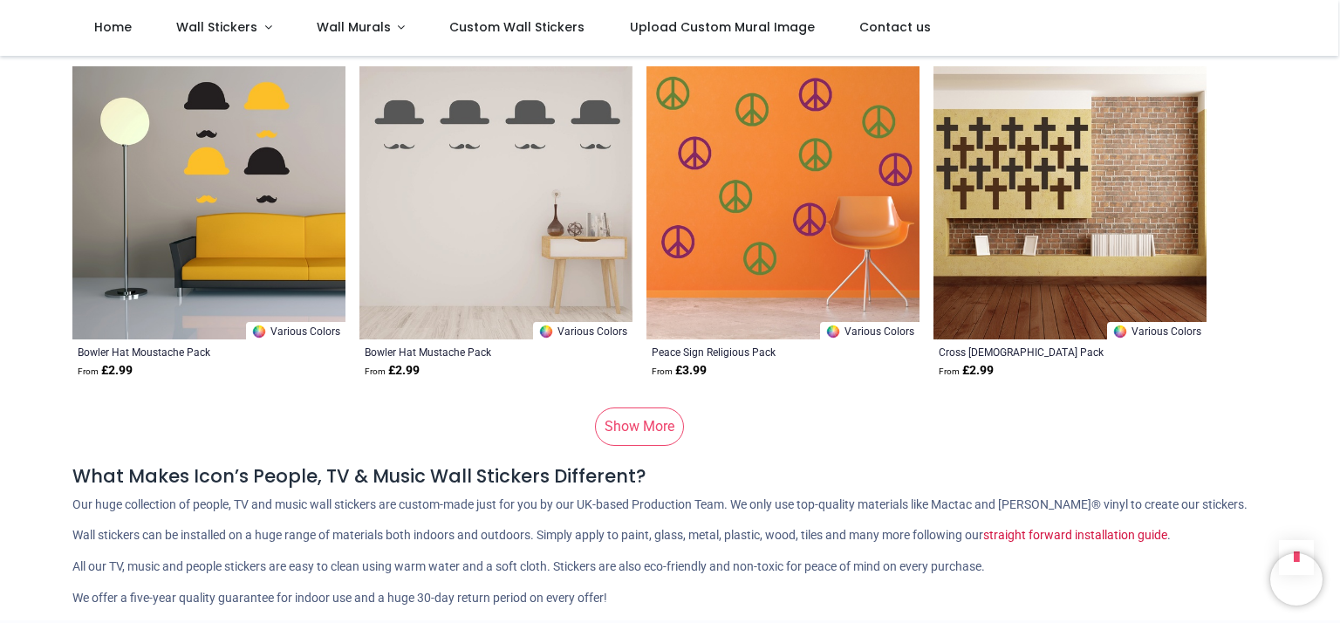
scroll to position [34924, 0]
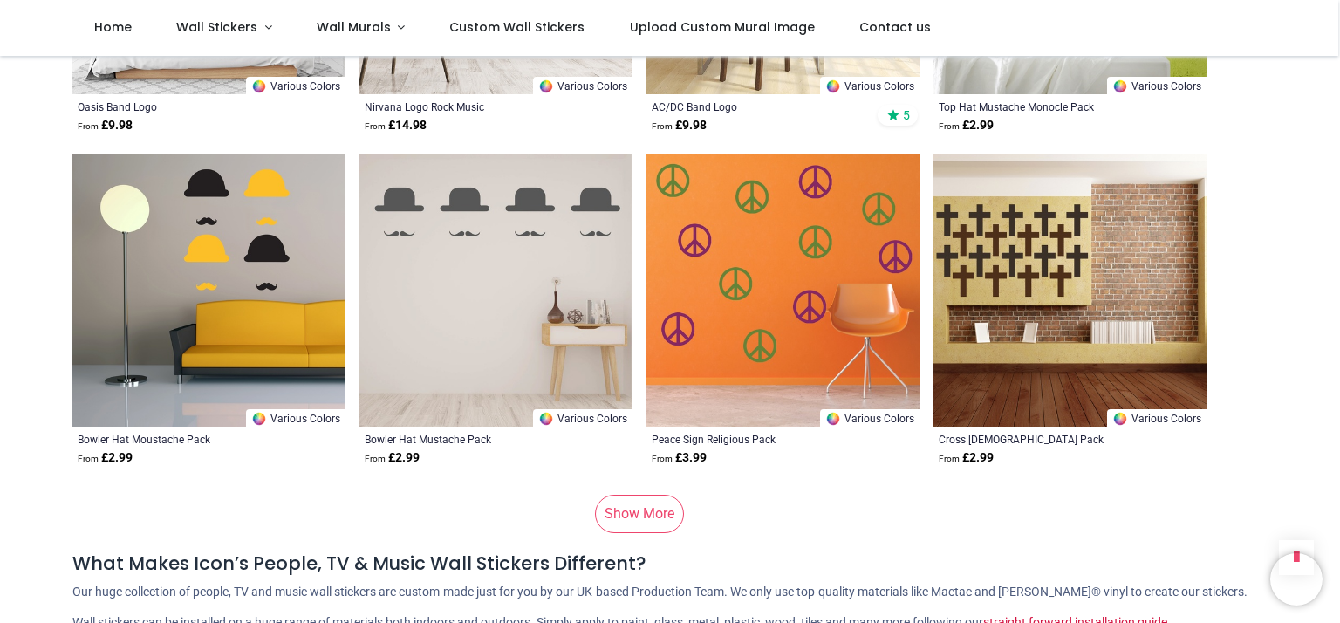
click at [644, 495] on link "Show More" at bounding box center [639, 514] width 89 height 38
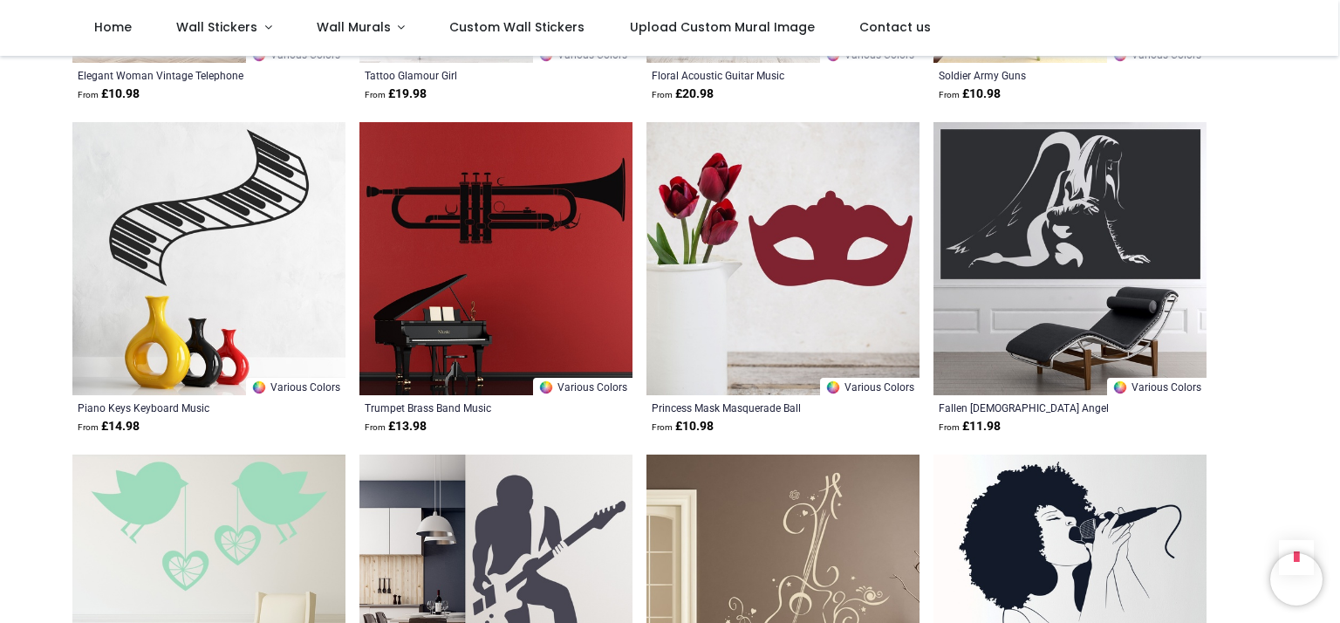
scroll to position [36757, 0]
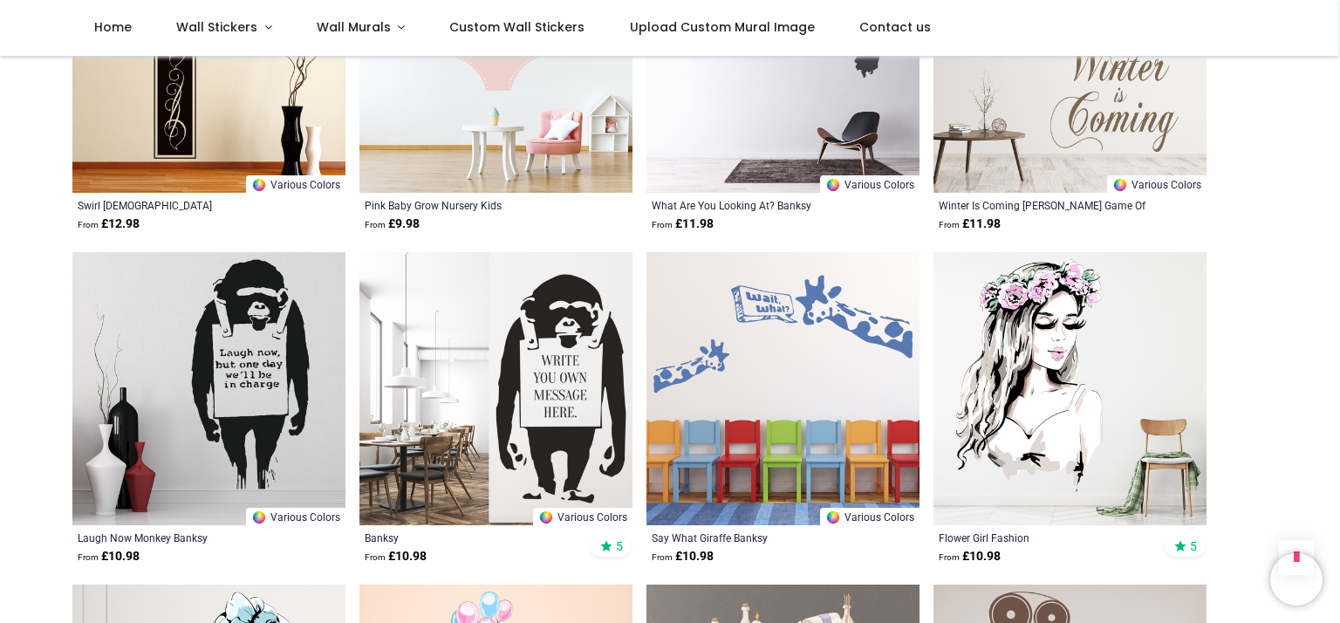
scroll to position [38153, 0]
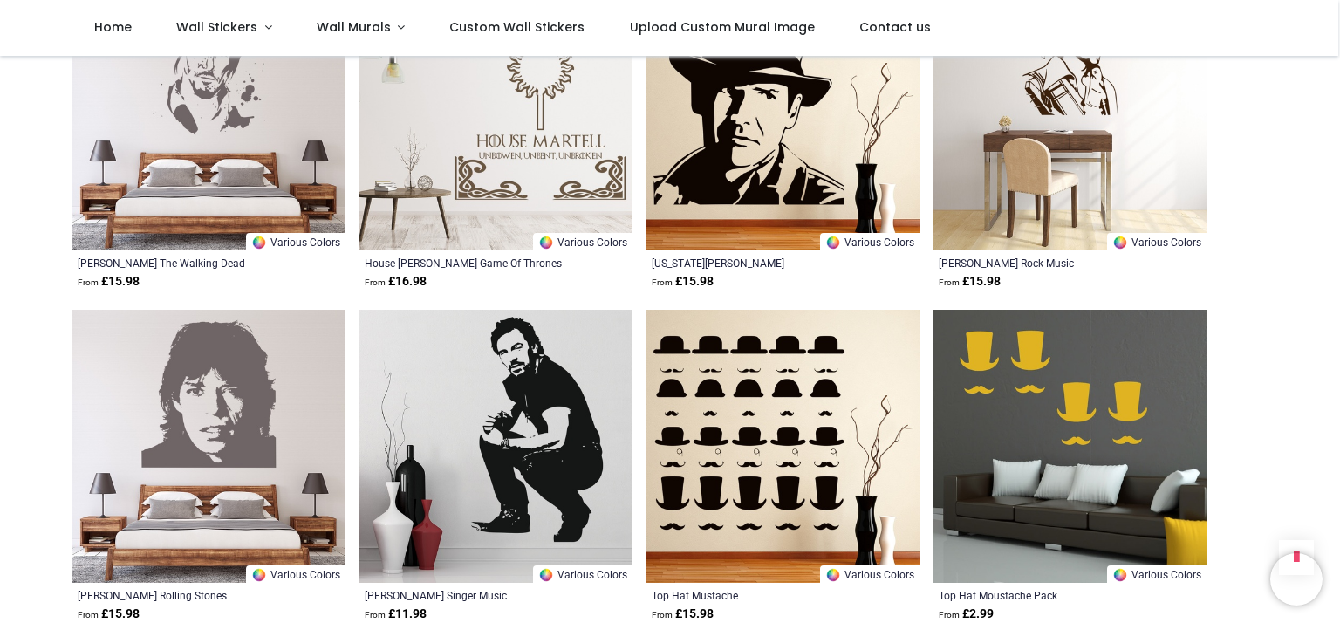
scroll to position [40422, 0]
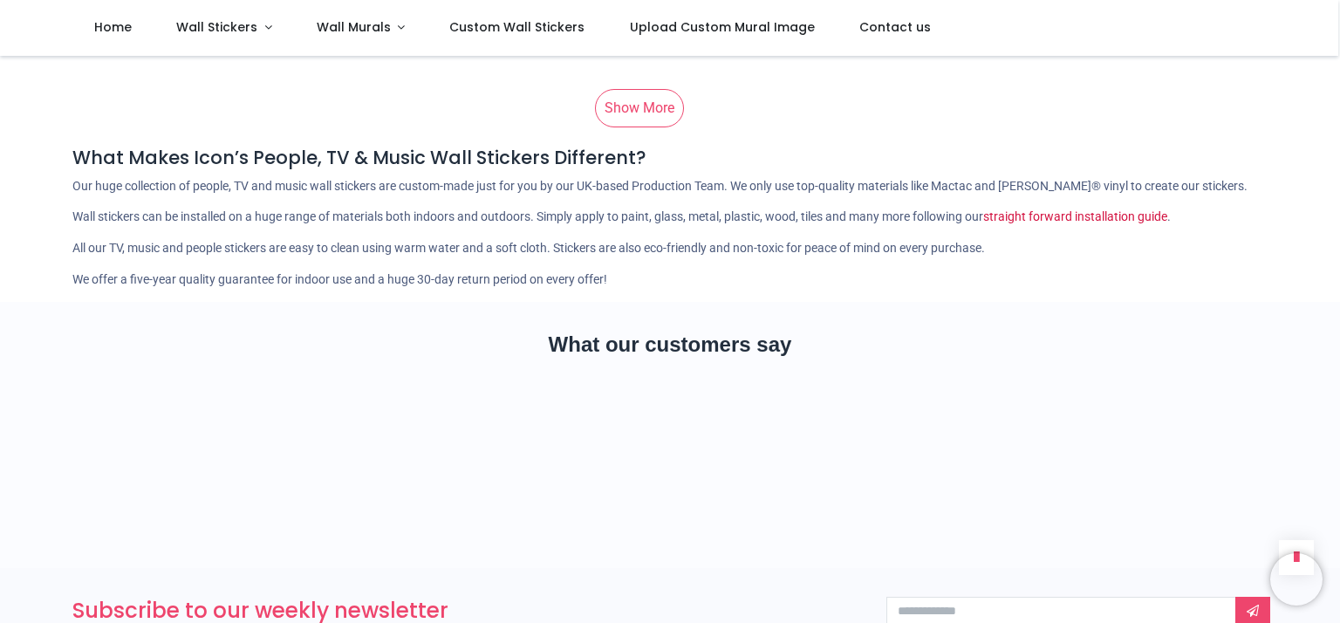
scroll to position [46618, 0]
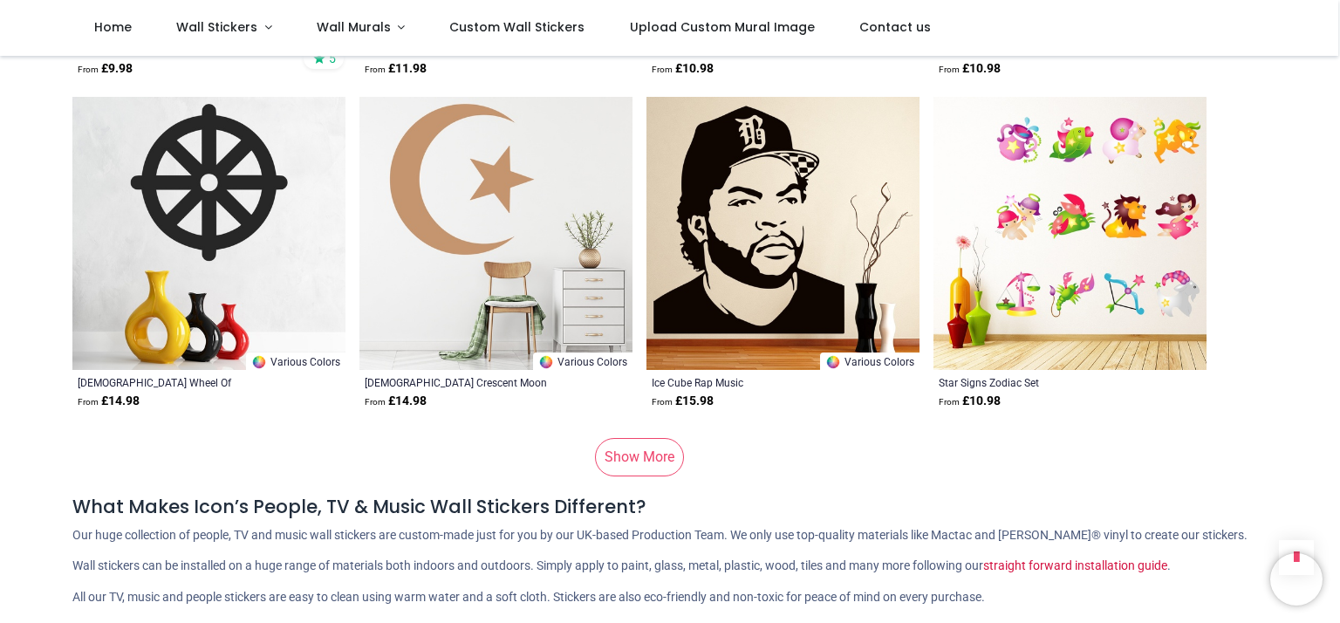
click at [621, 438] on link "Show More" at bounding box center [639, 457] width 89 height 38
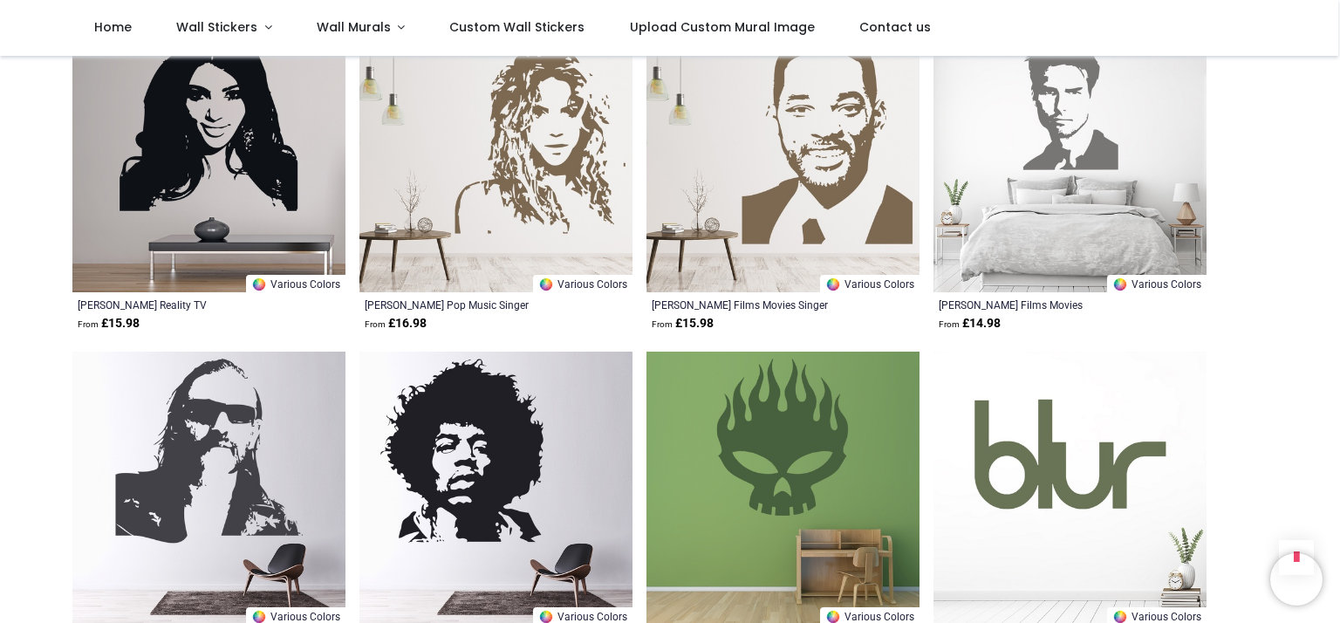
scroll to position [48800, 0]
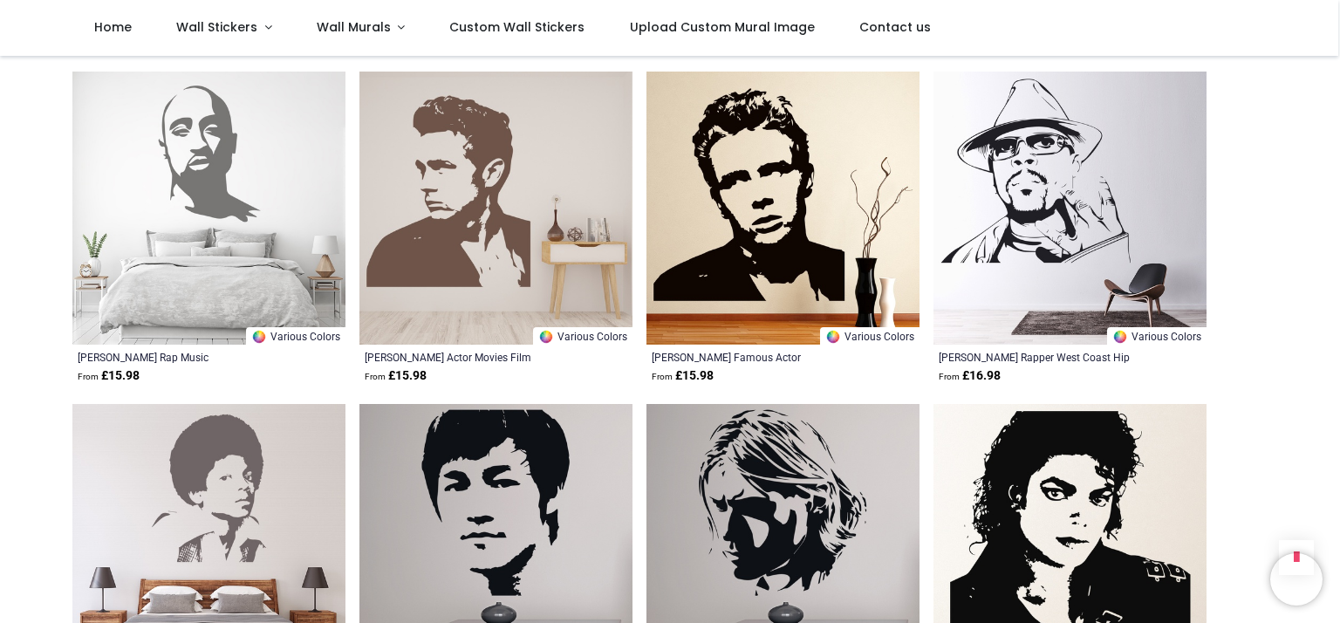
scroll to position [50982, 0]
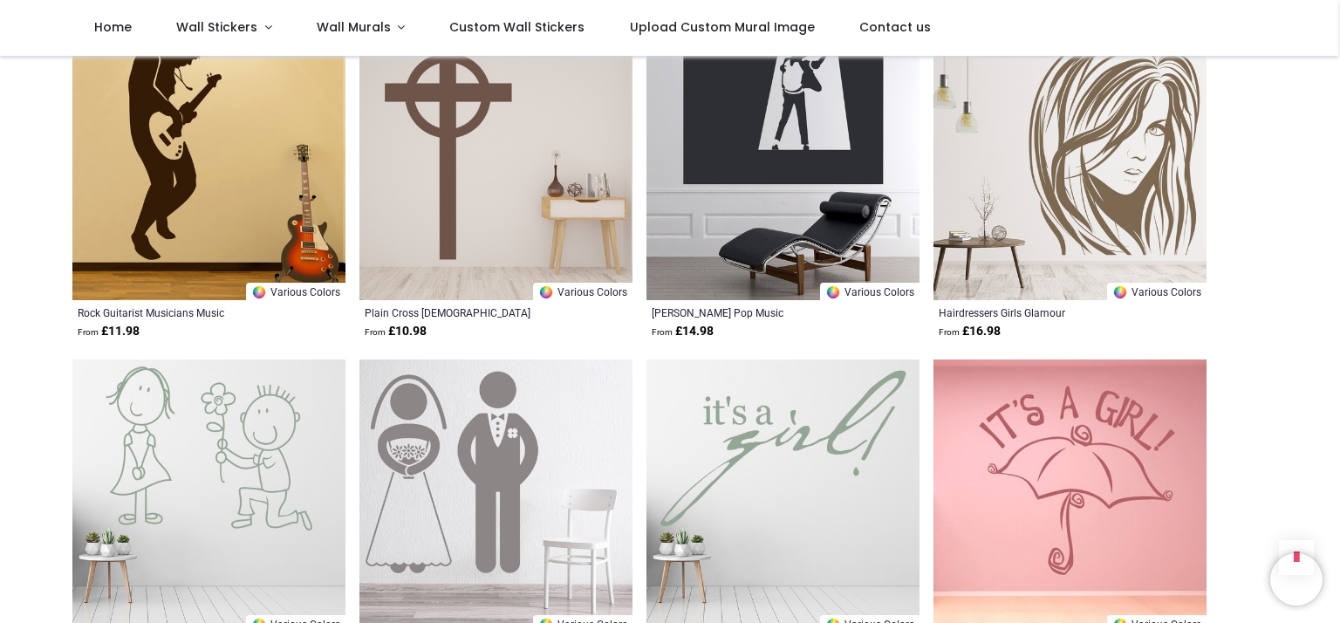
scroll to position [53164, 0]
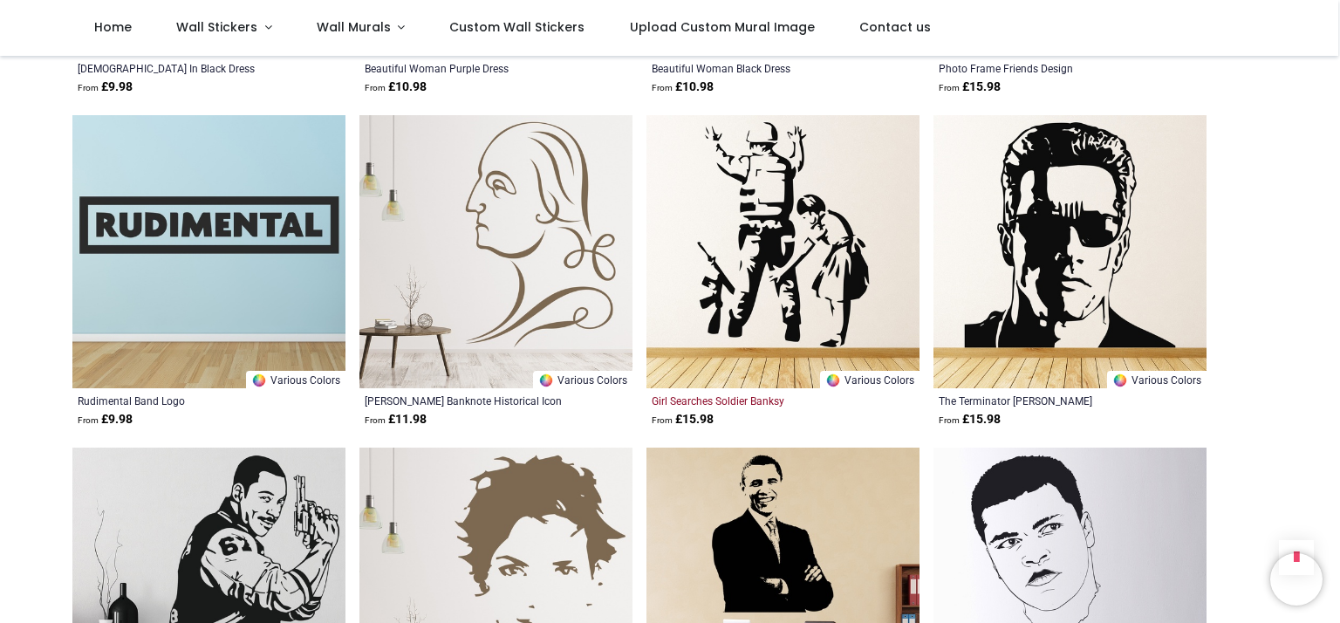
scroll to position [55782, 0]
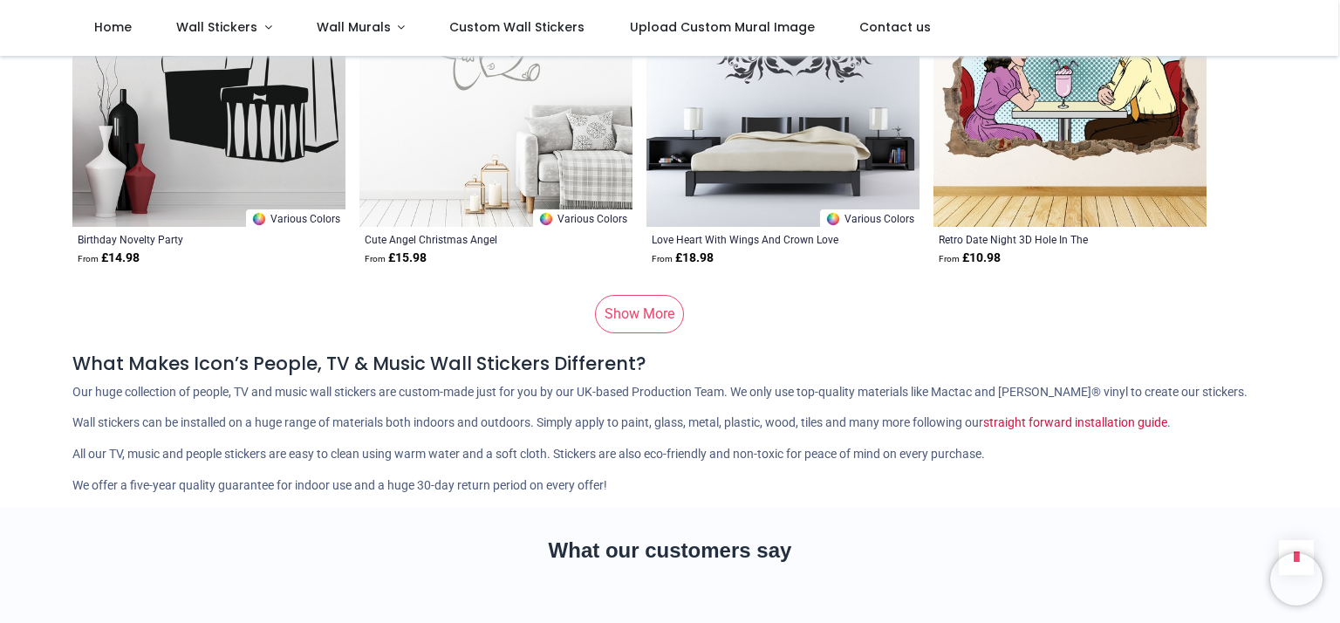
scroll to position [58400, 0]
click at [642, 294] on link "Show More" at bounding box center [639, 313] width 89 height 38
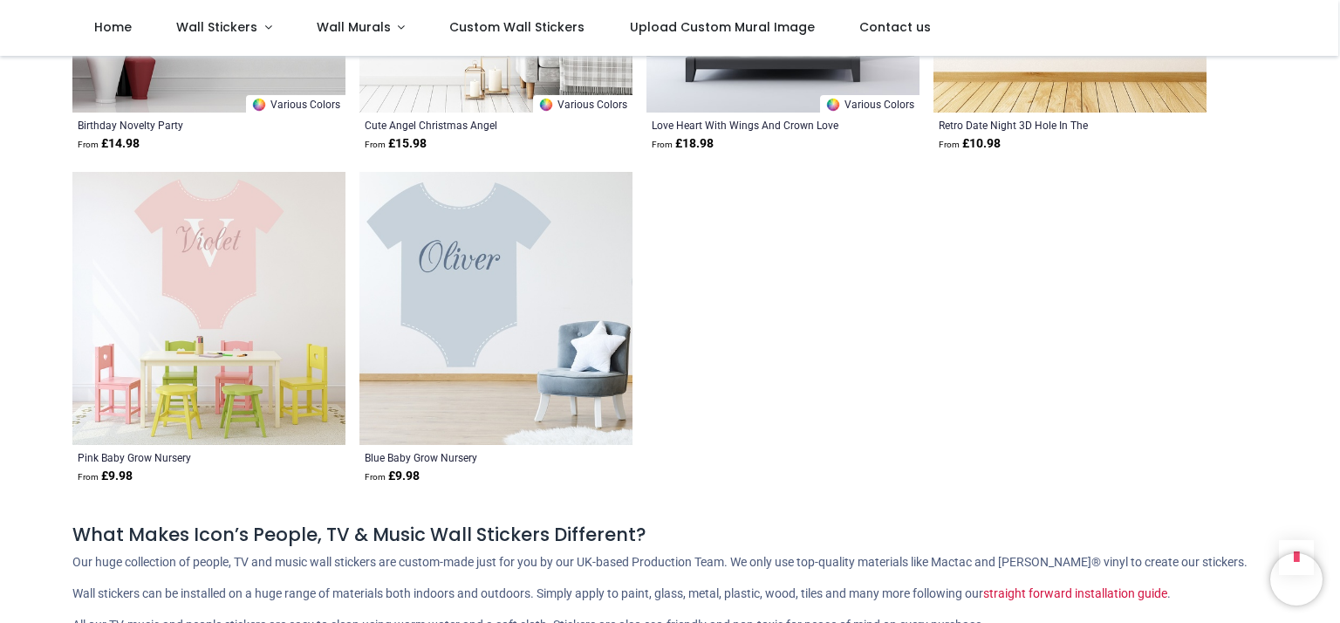
scroll to position [58662, 0]
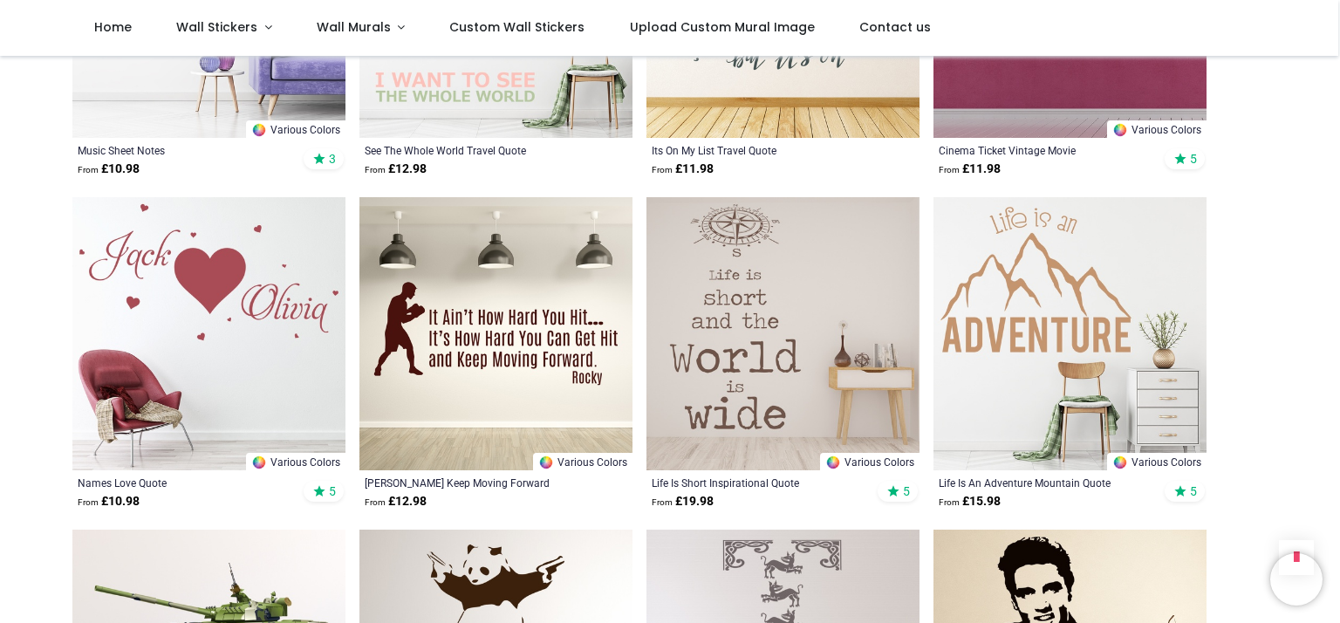
scroll to position [1831, 0]
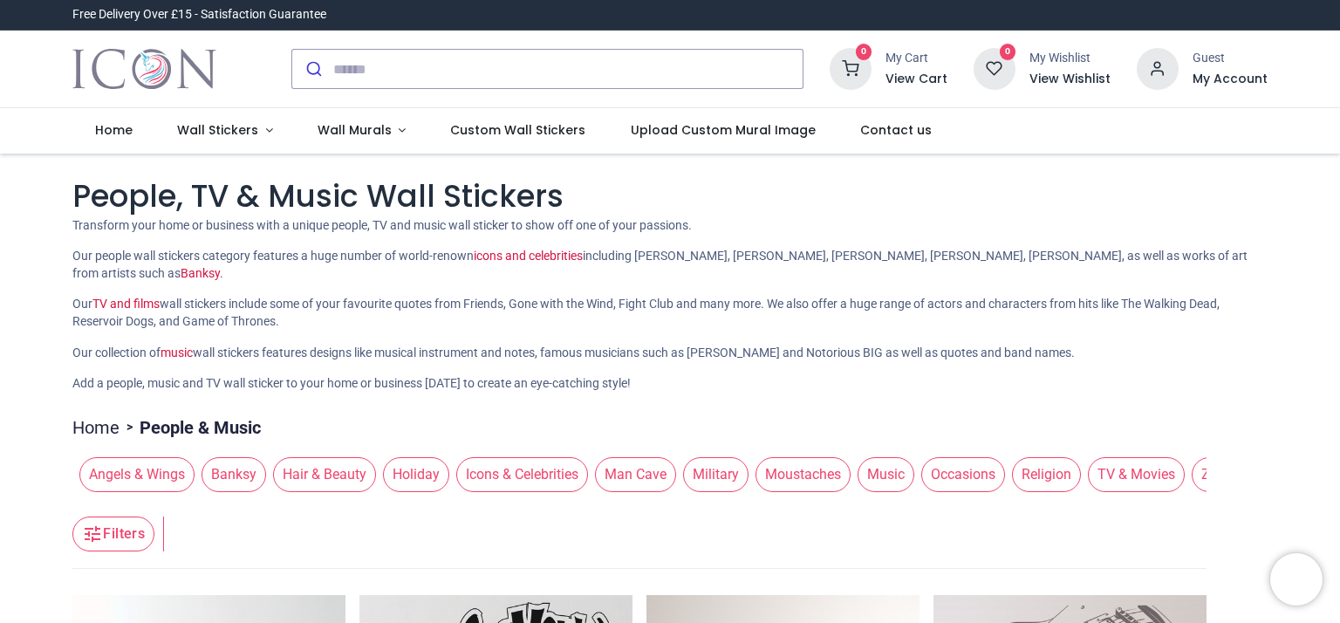
click at [501, 478] on span "Icons & Celebrities" at bounding box center [522, 474] width 132 height 35
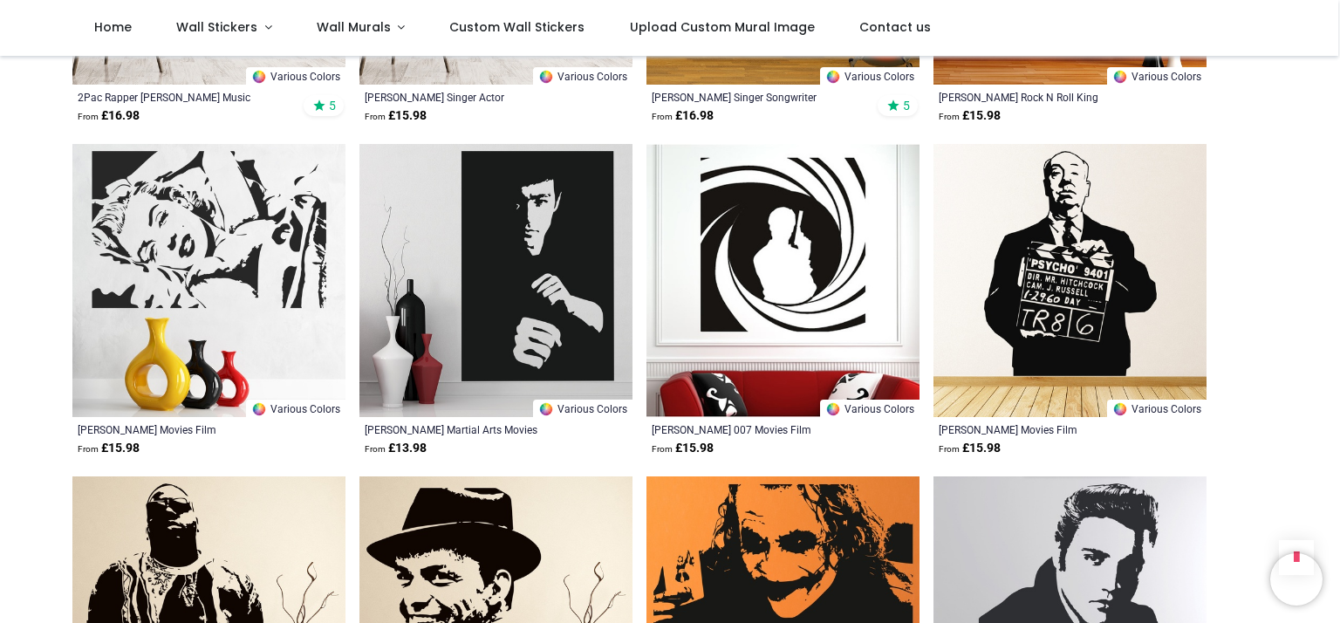
scroll to position [1047, 0]
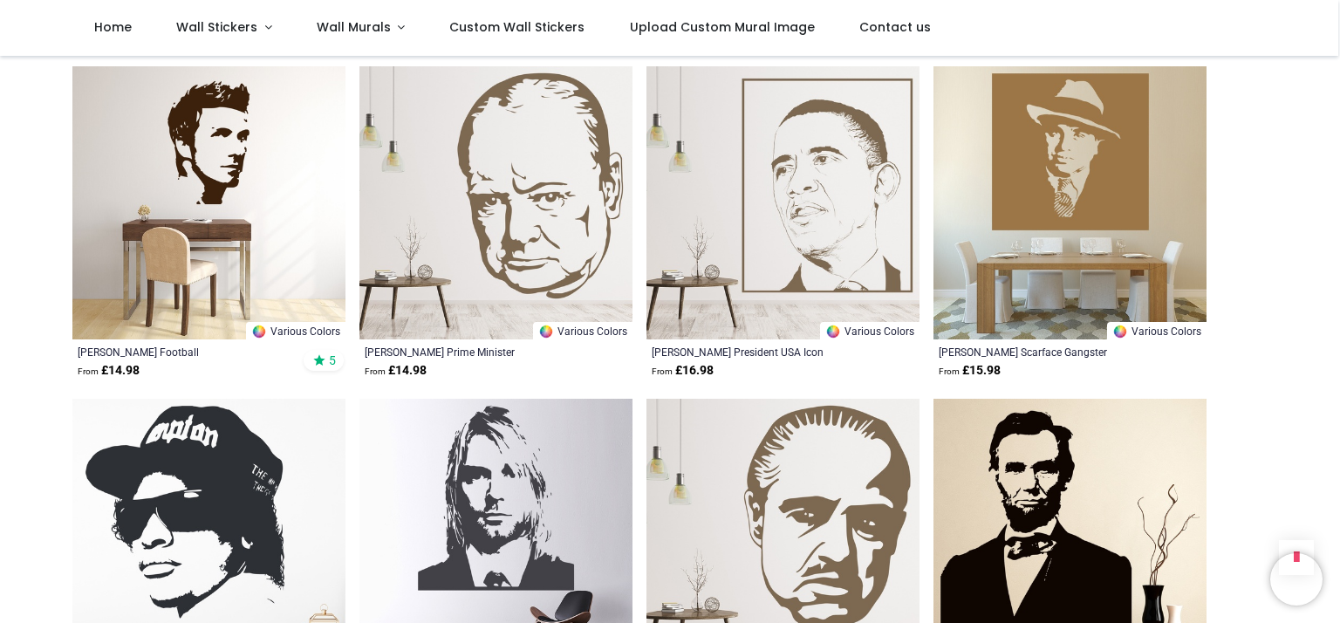
scroll to position [4189, 0]
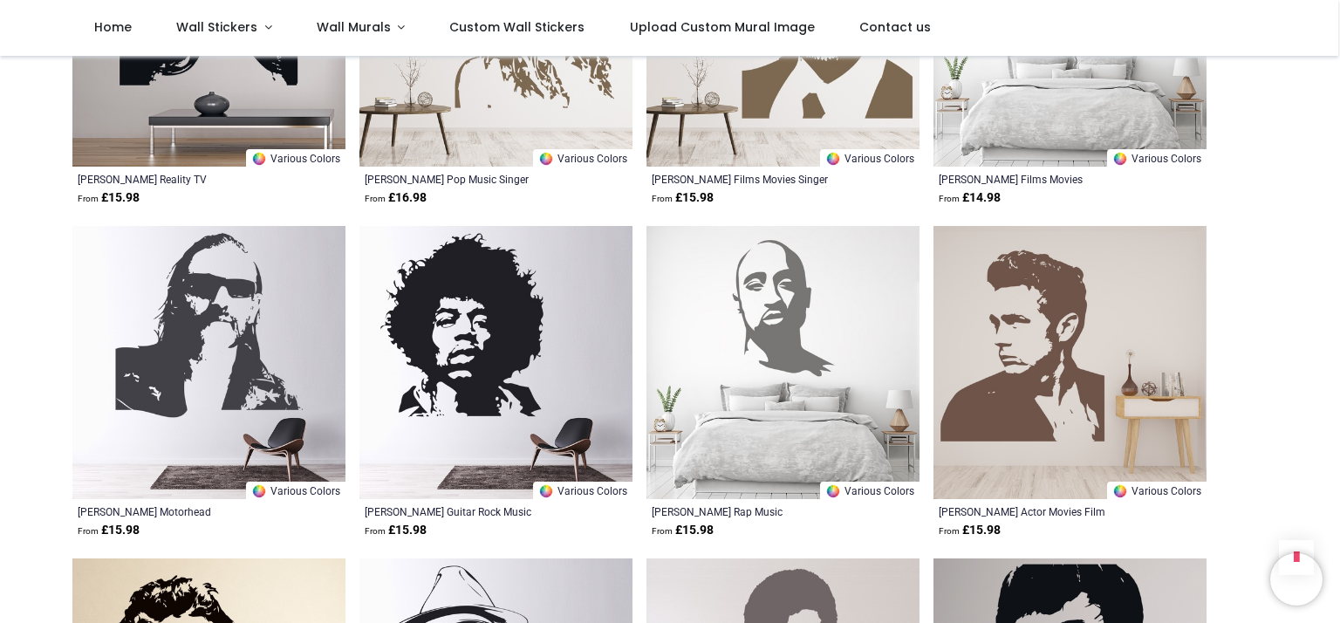
scroll to position [6283, 0]
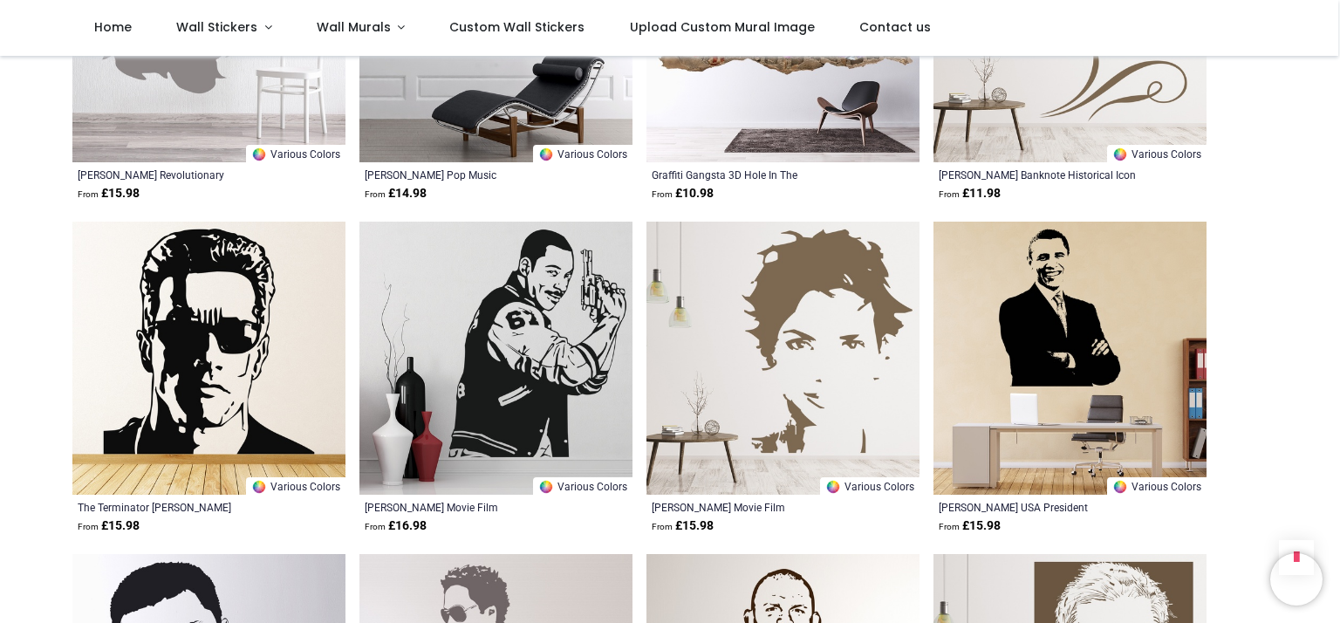
scroll to position [7592, 0]
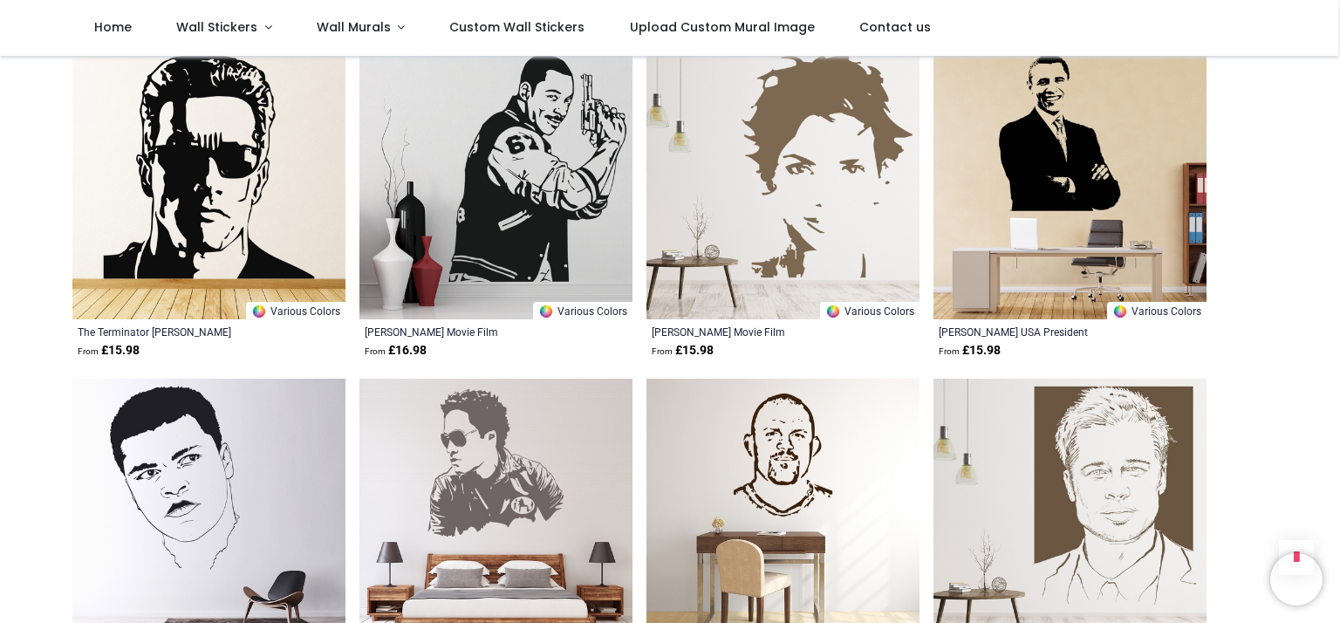
drag, startPoint x: 896, startPoint y: 197, endPoint x: 873, endPoint y: 188, distance: 25.4
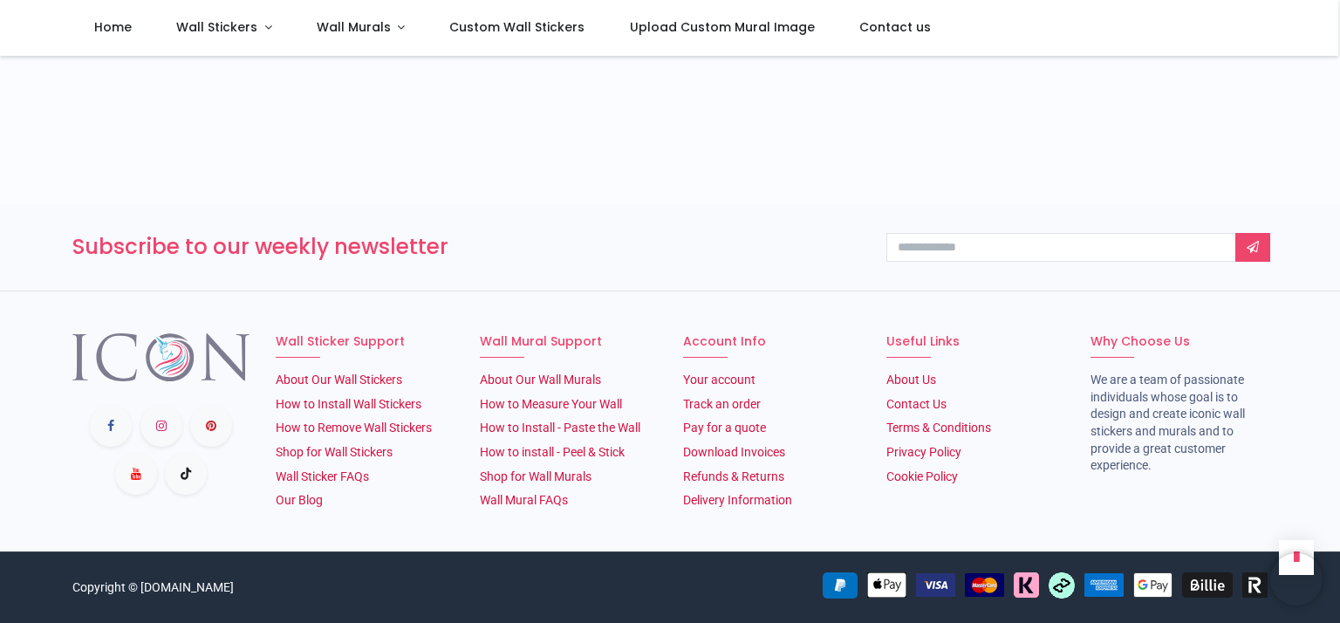
scroll to position [839, 0]
